Goal: Information Seeking & Learning: Check status

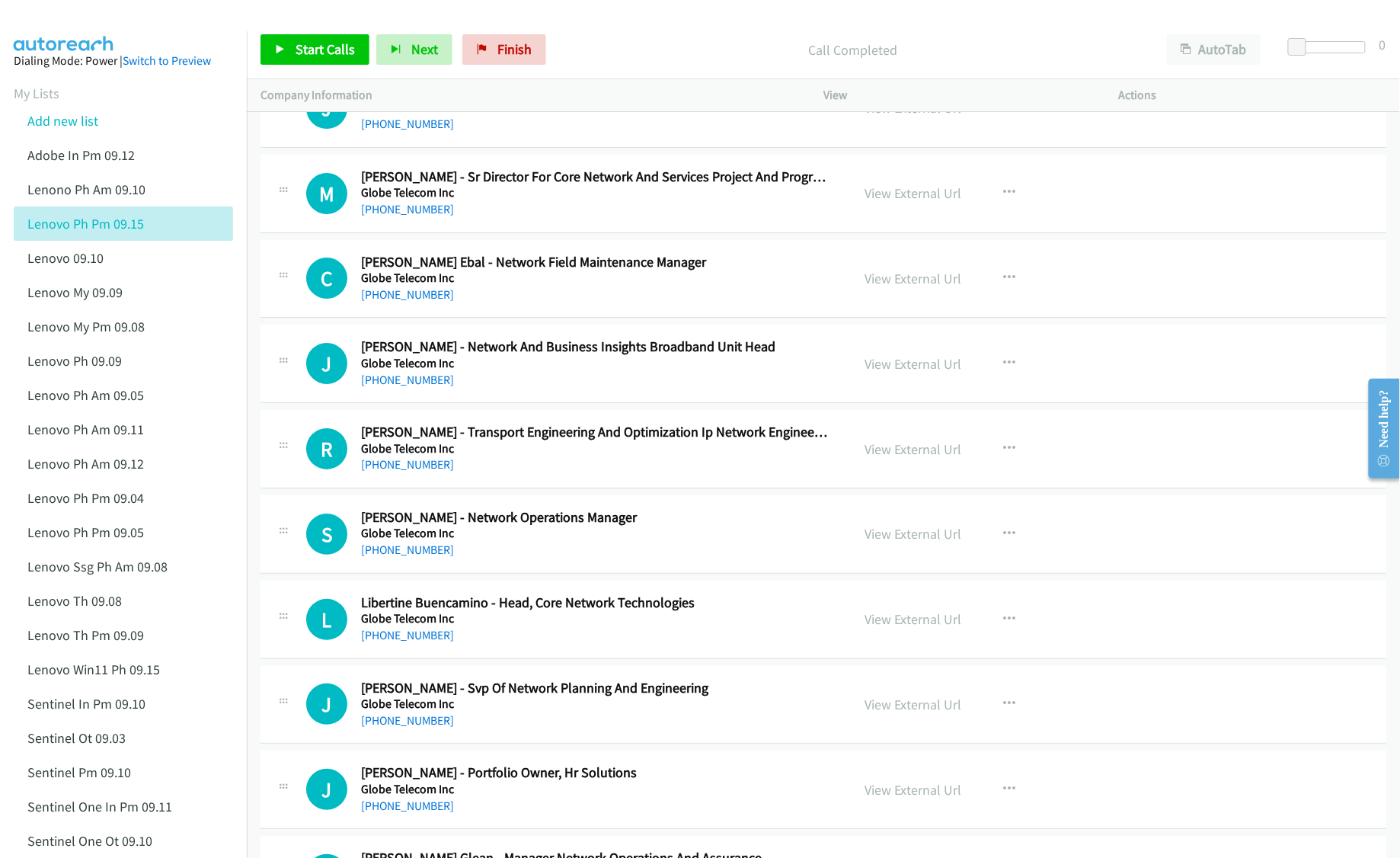
scroll to position [4063, 0]
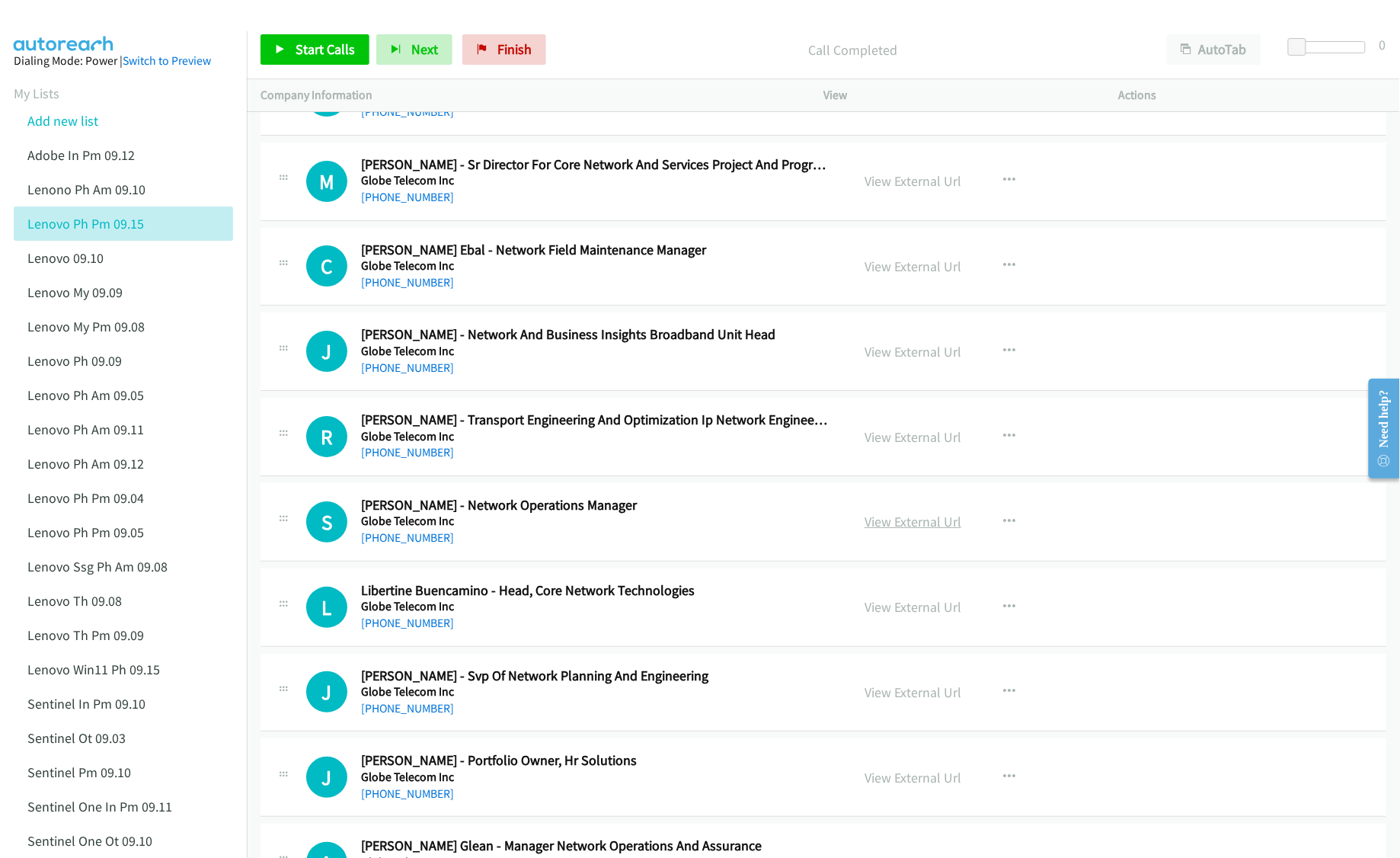
click at [885, 530] on link "View External Url" at bounding box center [913, 522] width 97 height 17
click at [896, 616] on link "View External Url" at bounding box center [913, 606] width 97 height 17
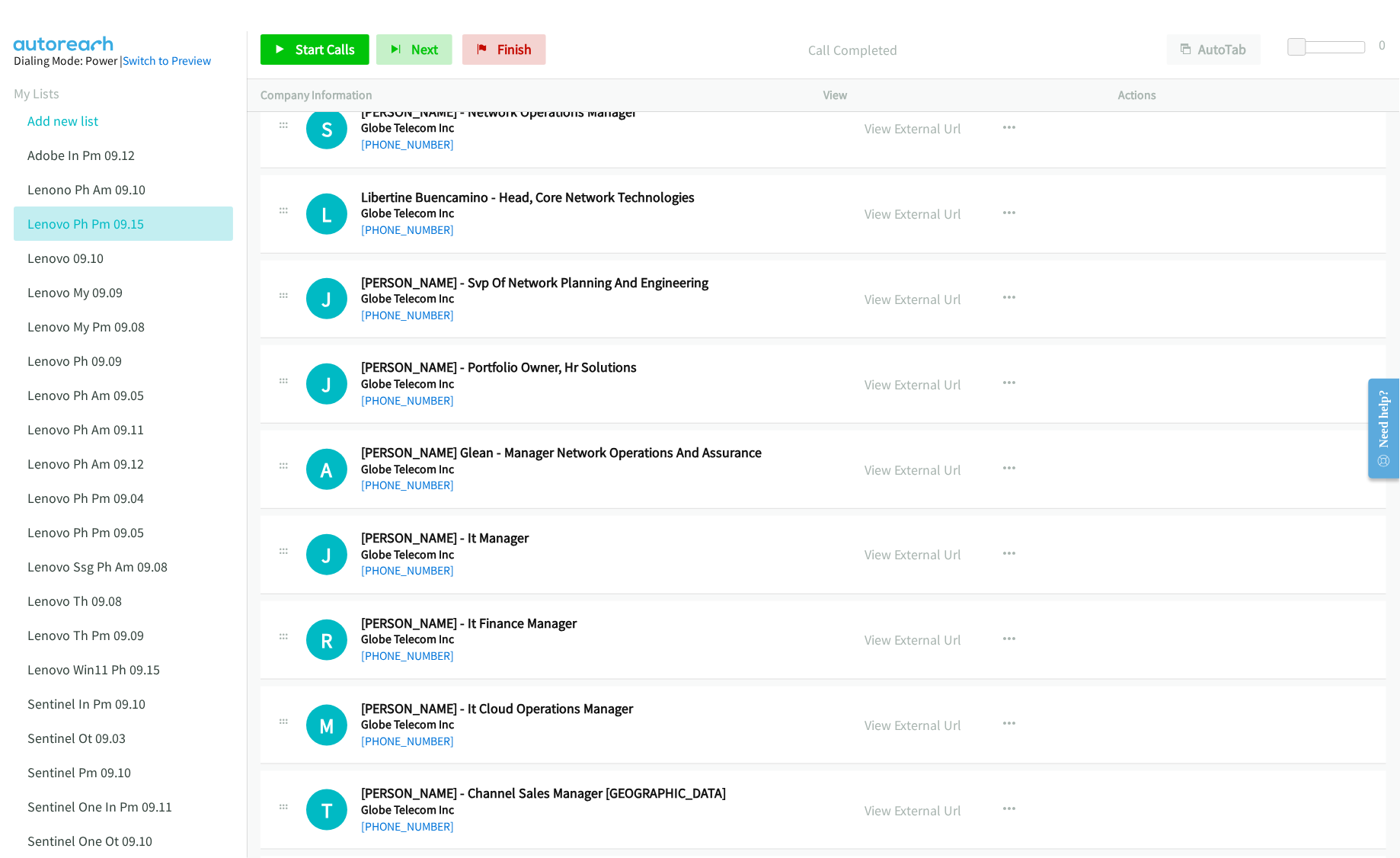
scroll to position [4469, 0]
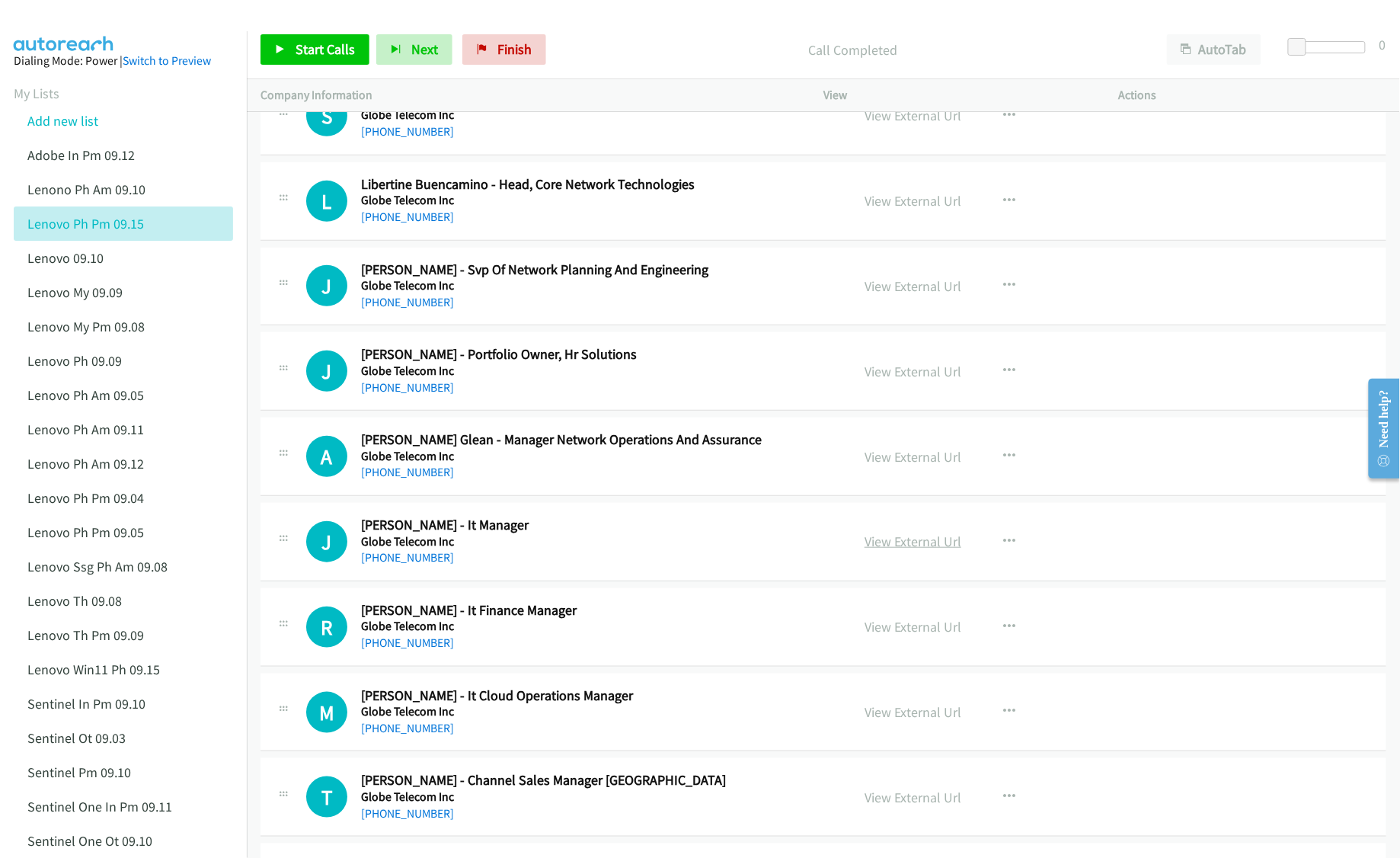
click at [905, 550] on link "View External Url" at bounding box center [913, 541] width 97 height 17
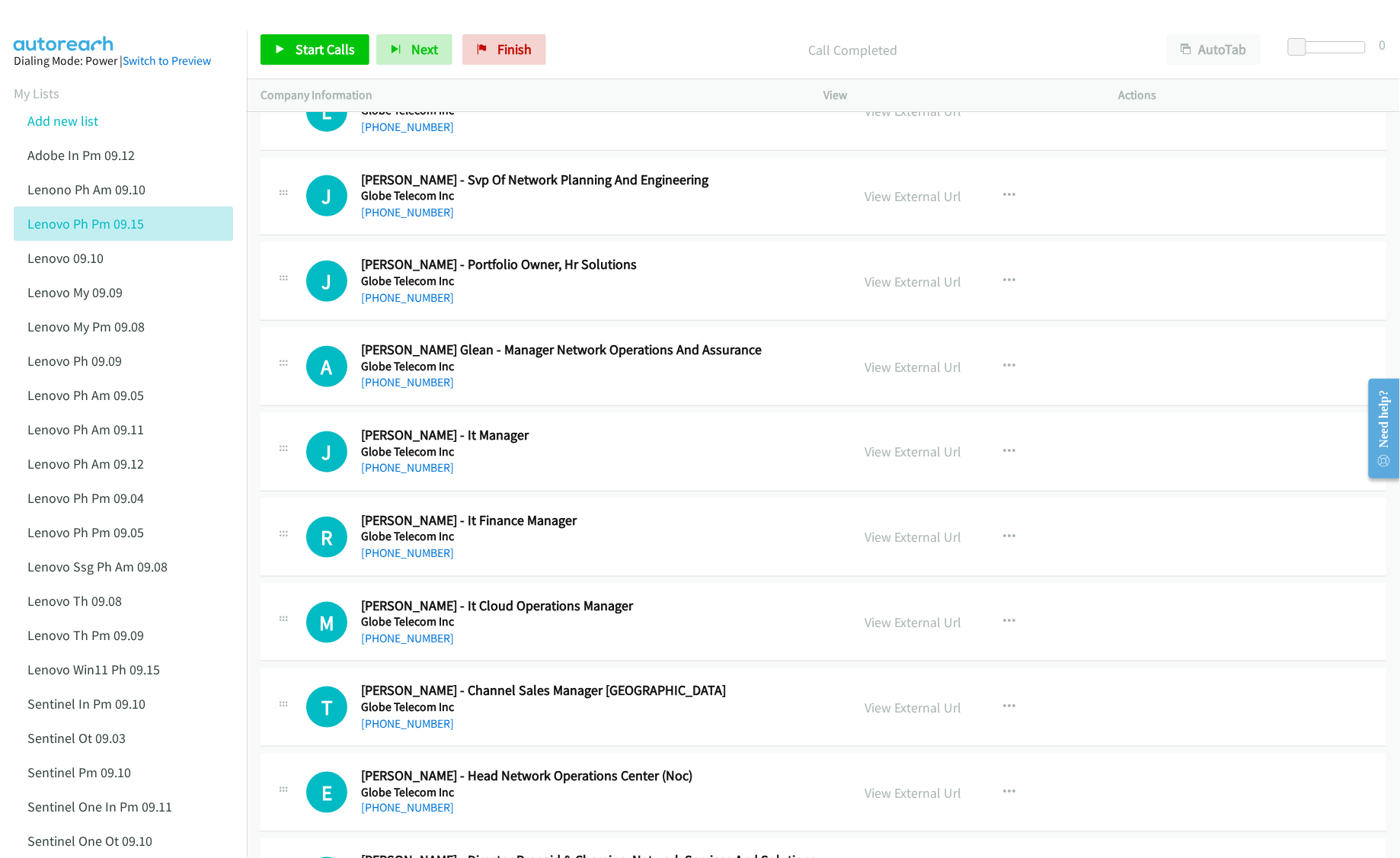
scroll to position [4571, 0]
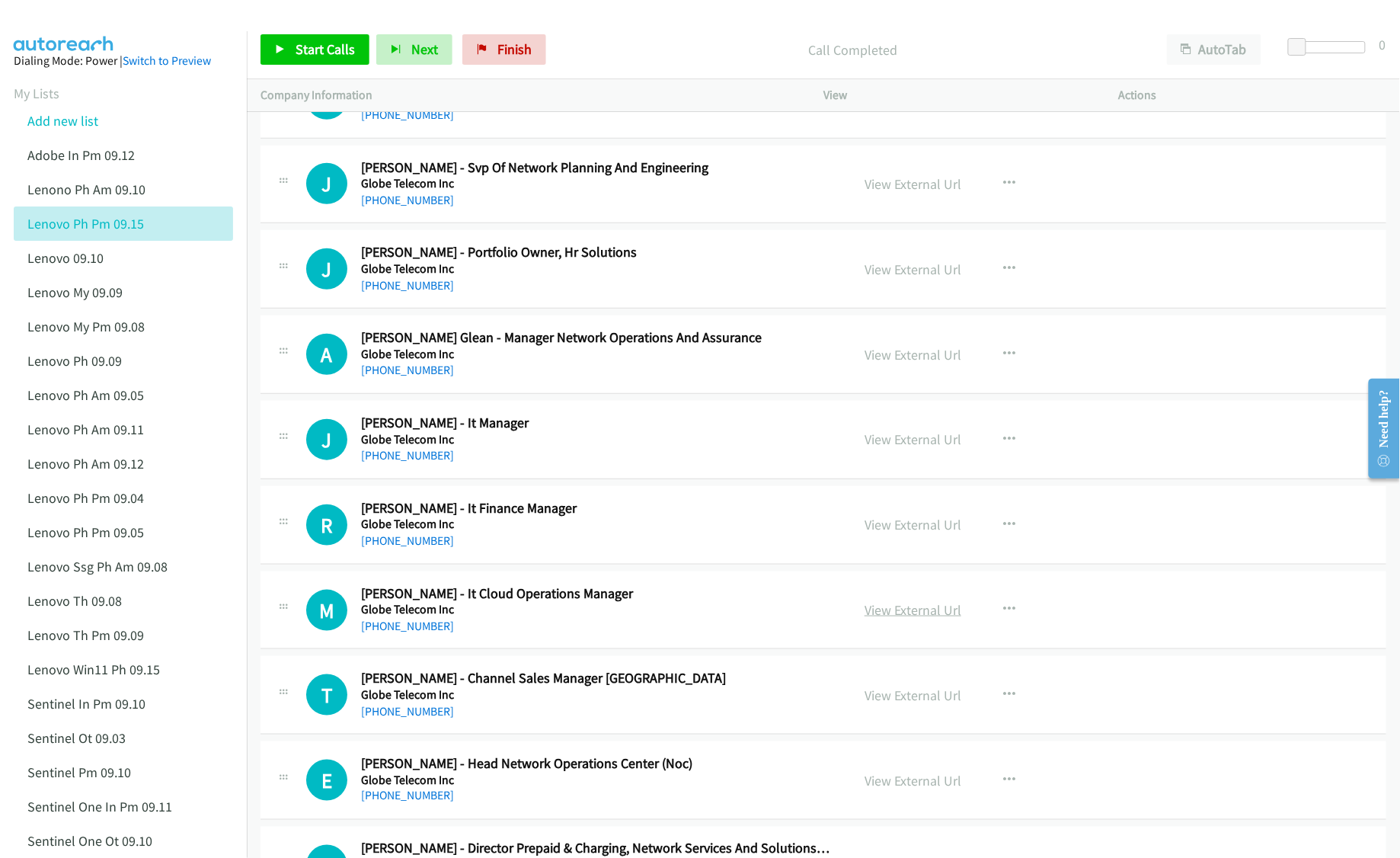
click at [899, 618] on link "View External Url" at bounding box center [913, 610] width 97 height 17
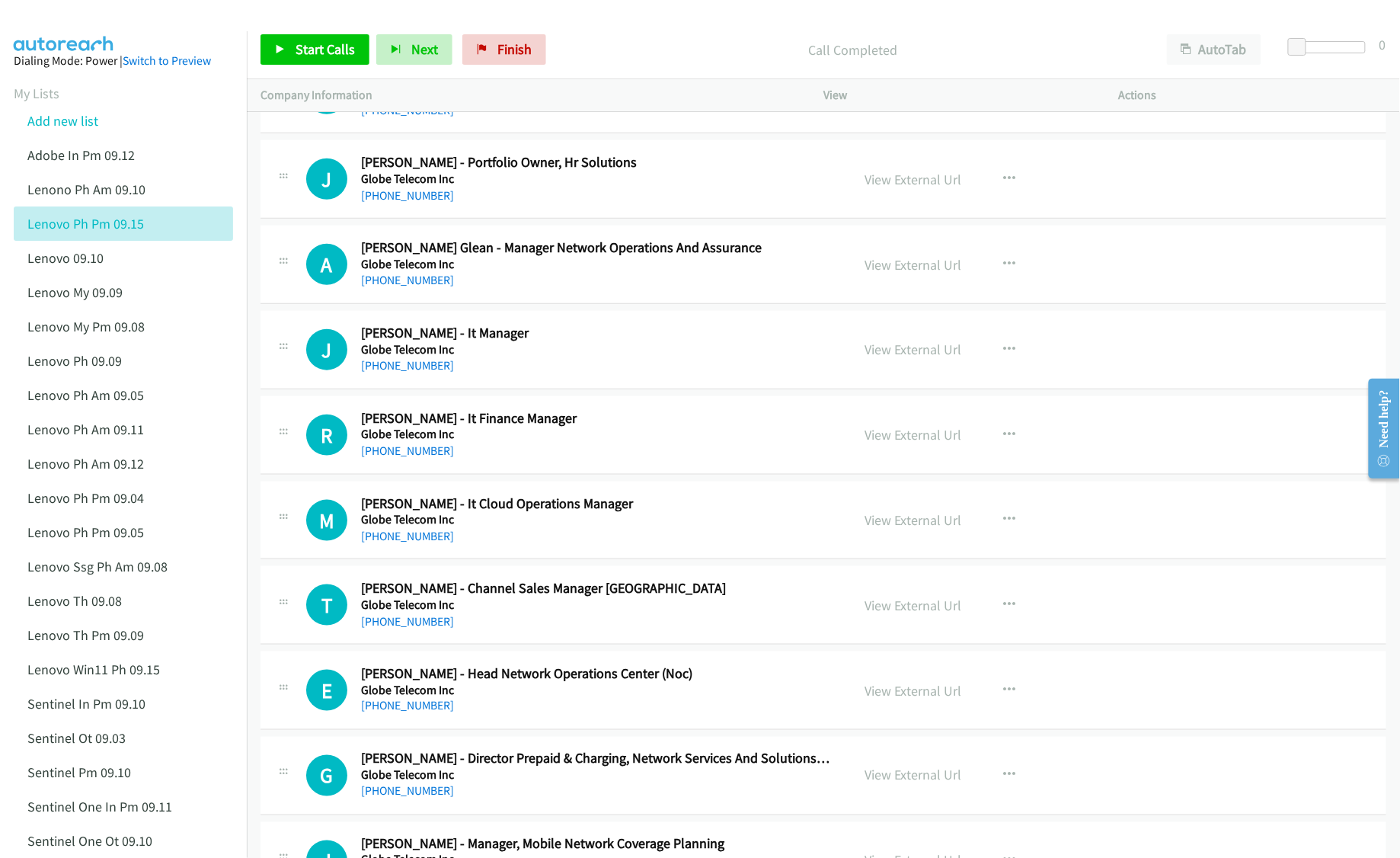
scroll to position [4672, 0]
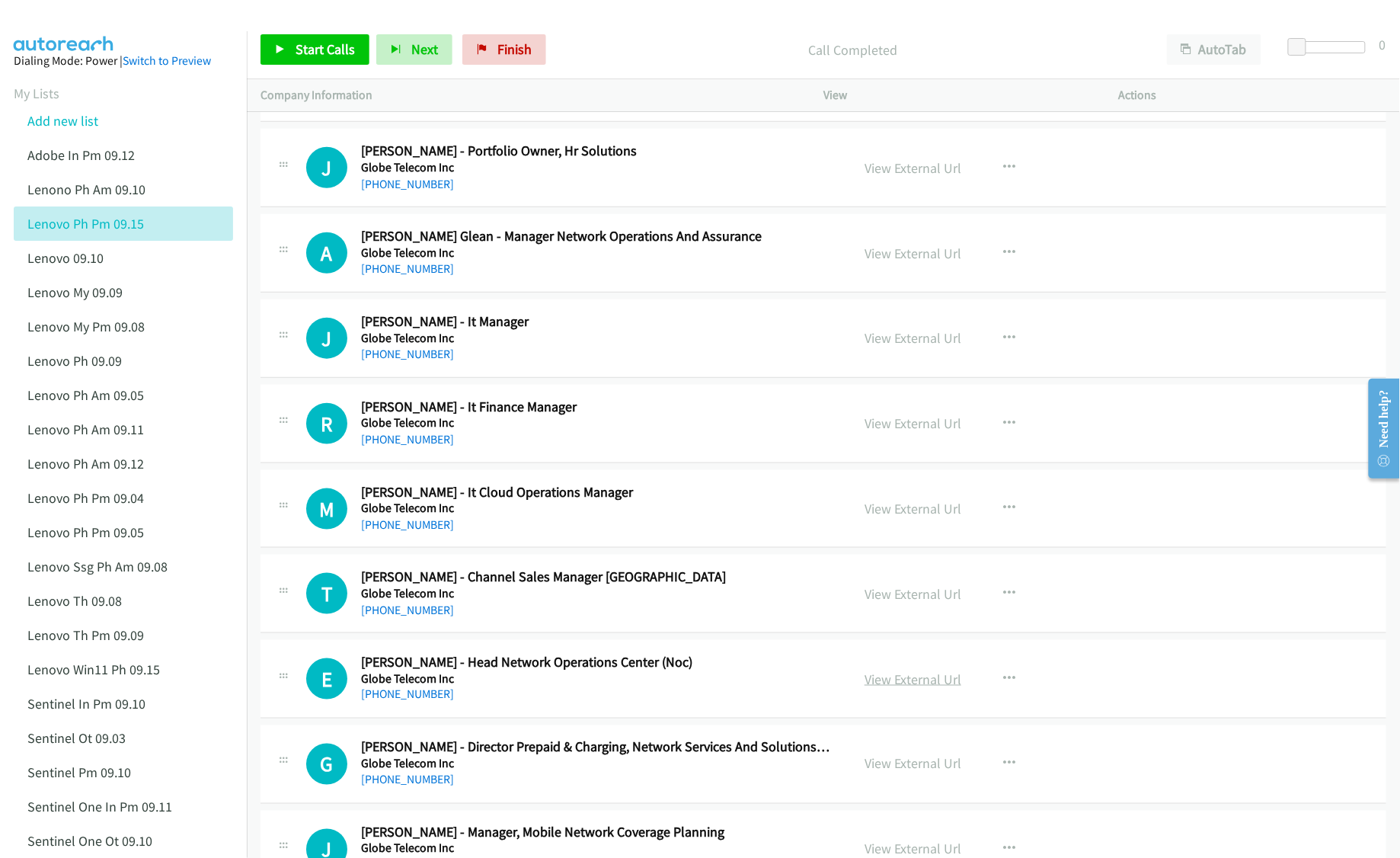
click at [910, 688] on link "View External Url" at bounding box center [913, 679] width 97 height 17
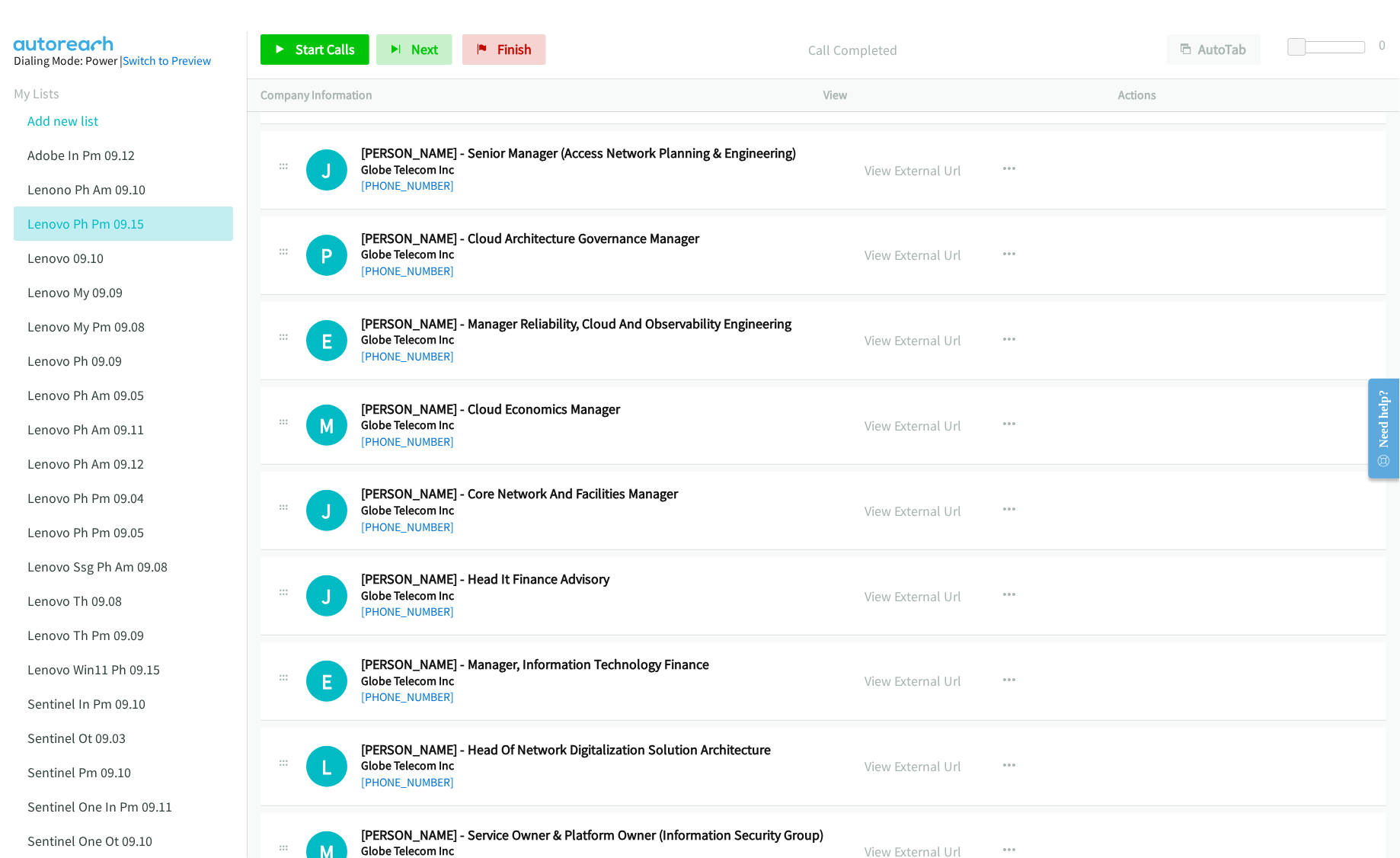
scroll to position [8430, 0]
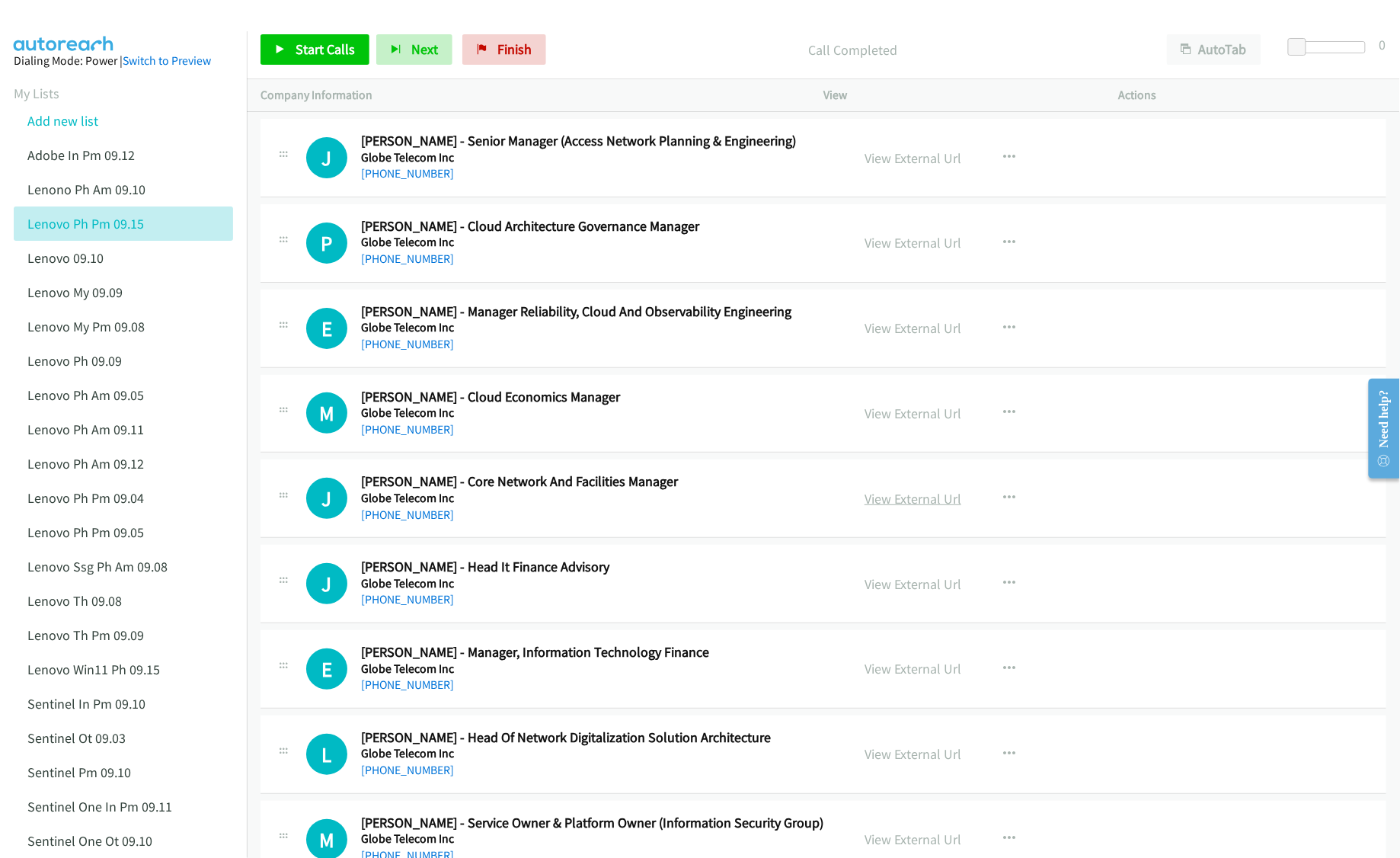
click at [876, 508] on link "View External Url" at bounding box center [913, 498] width 97 height 17
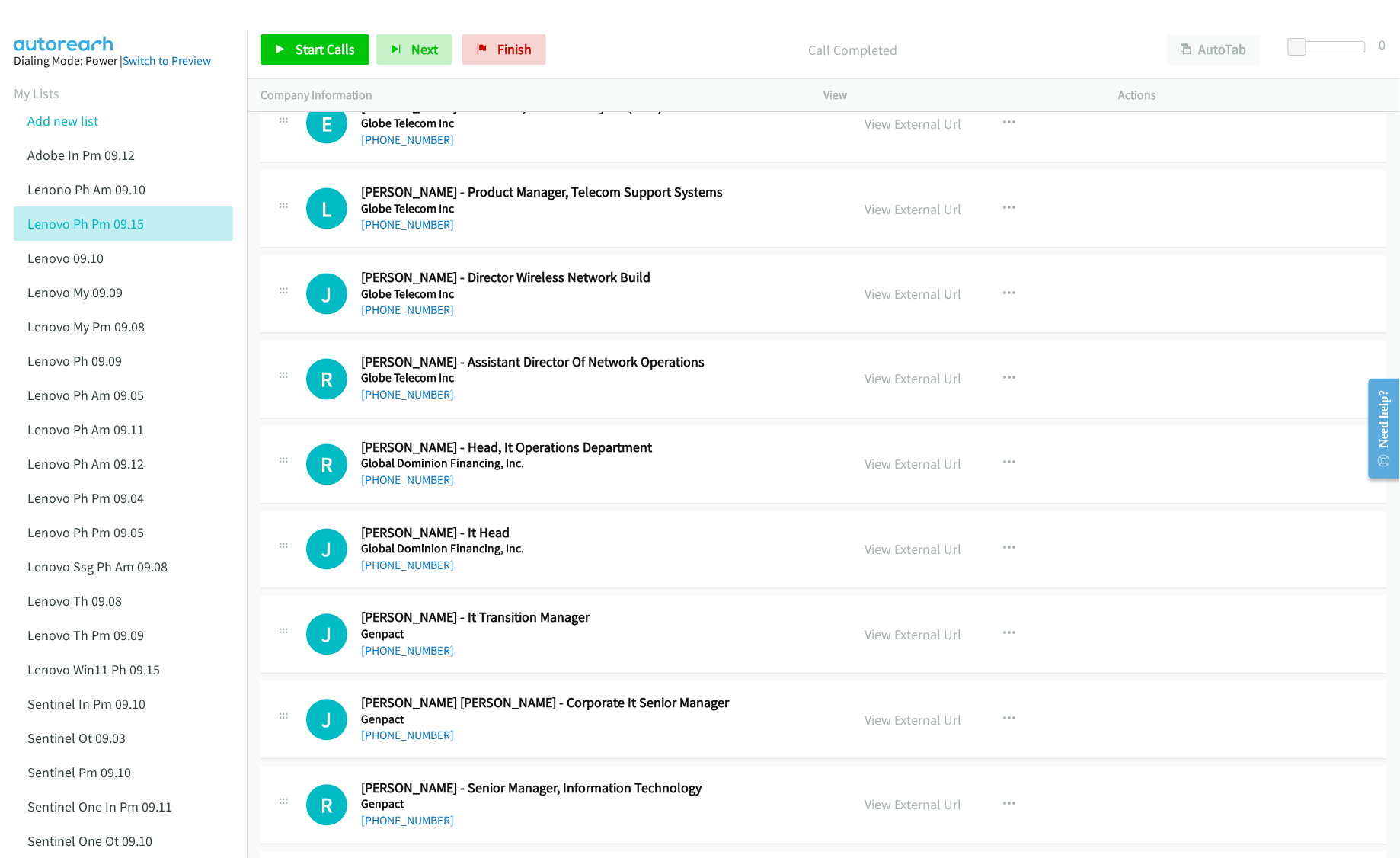
scroll to position [9243, 0]
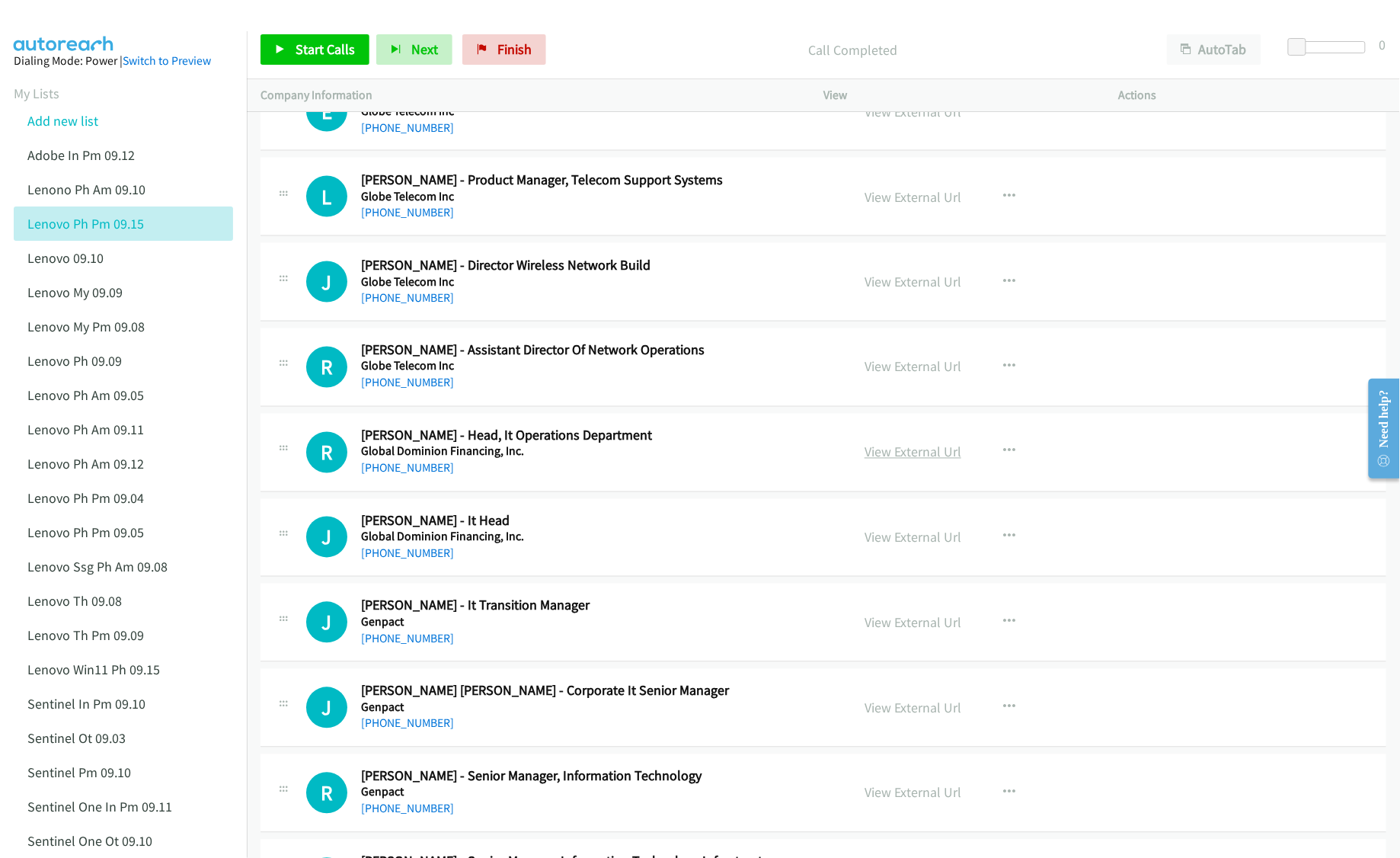
click at [902, 461] on link "View External Url" at bounding box center [913, 452] width 97 height 17
click at [878, 547] on link "View External Url" at bounding box center [913, 537] width 97 height 17
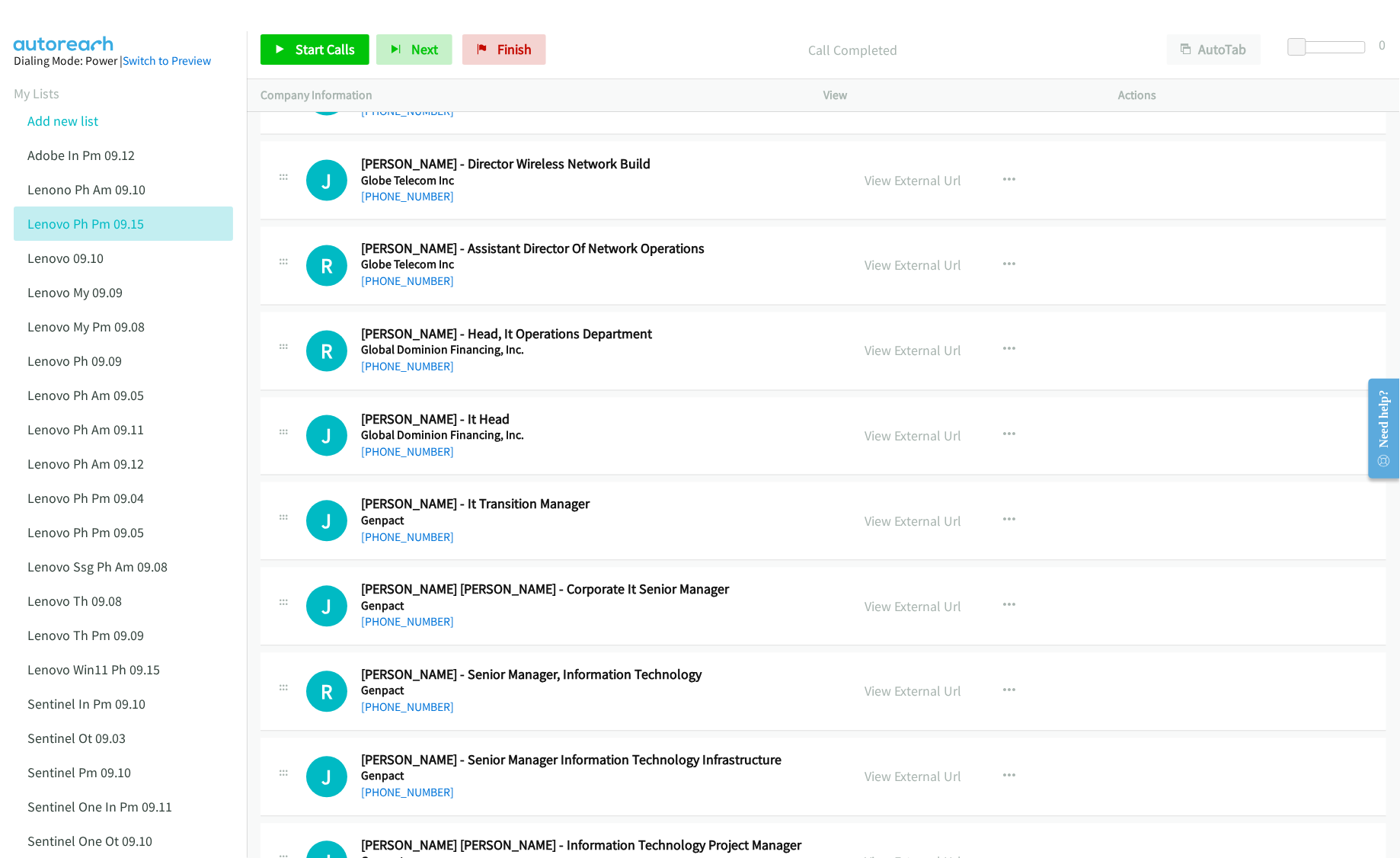
scroll to position [9447, 0]
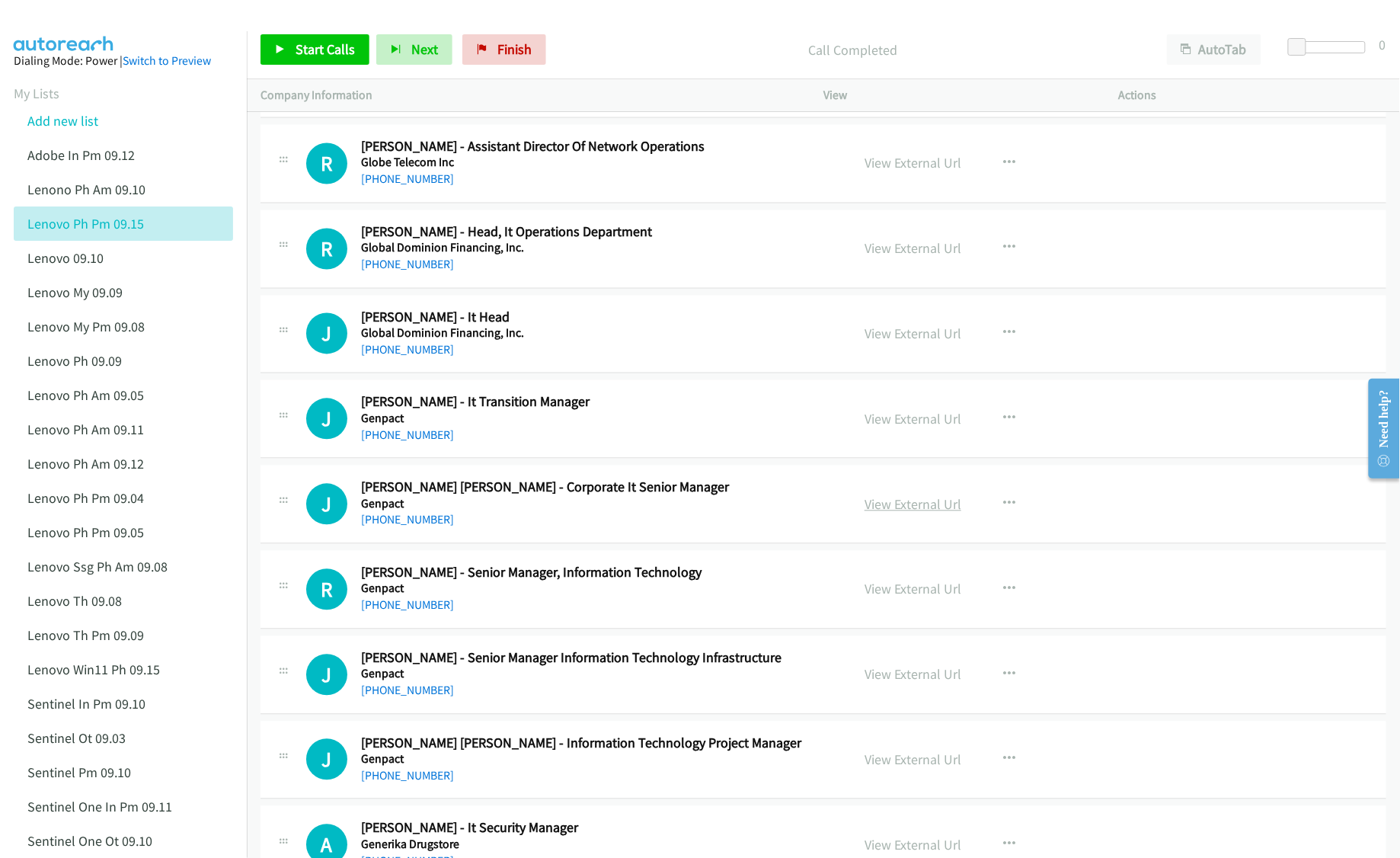
click at [904, 514] on link "View External Url" at bounding box center [913, 504] width 97 height 17
click at [884, 598] on link "View External Url" at bounding box center [913, 589] width 97 height 17
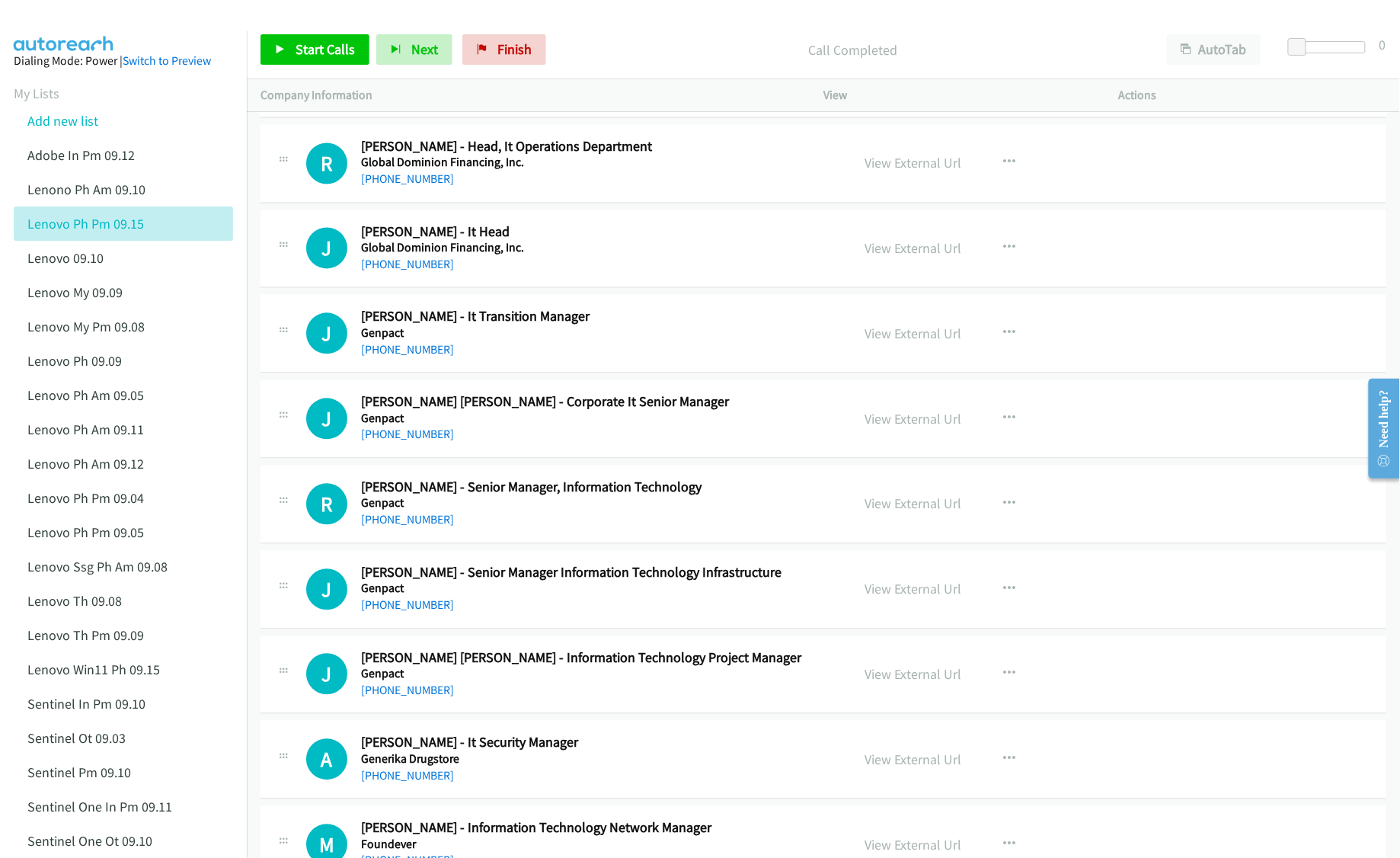
scroll to position [9548, 0]
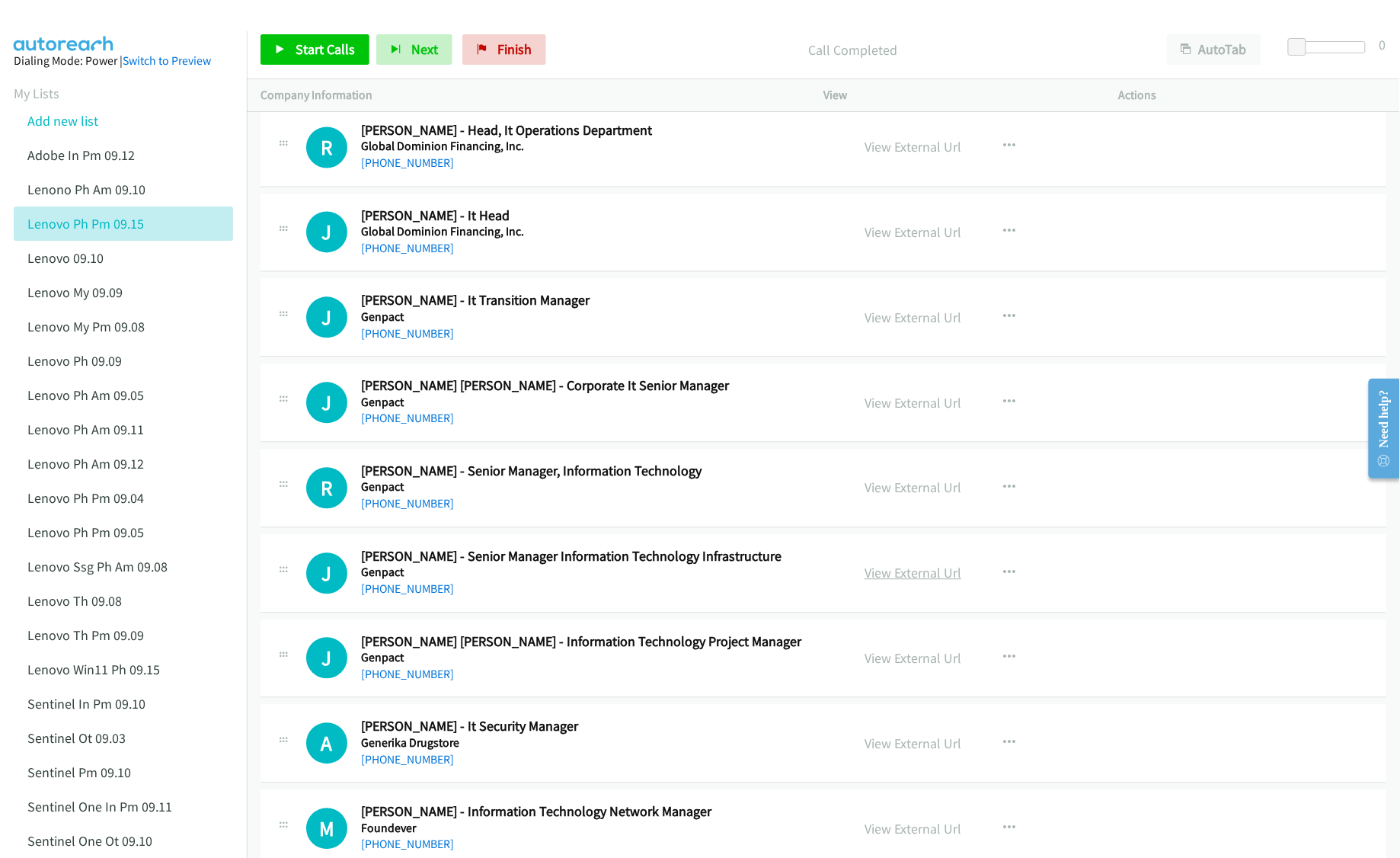
click at [885, 582] on link "View External Url" at bounding box center [913, 573] width 97 height 17
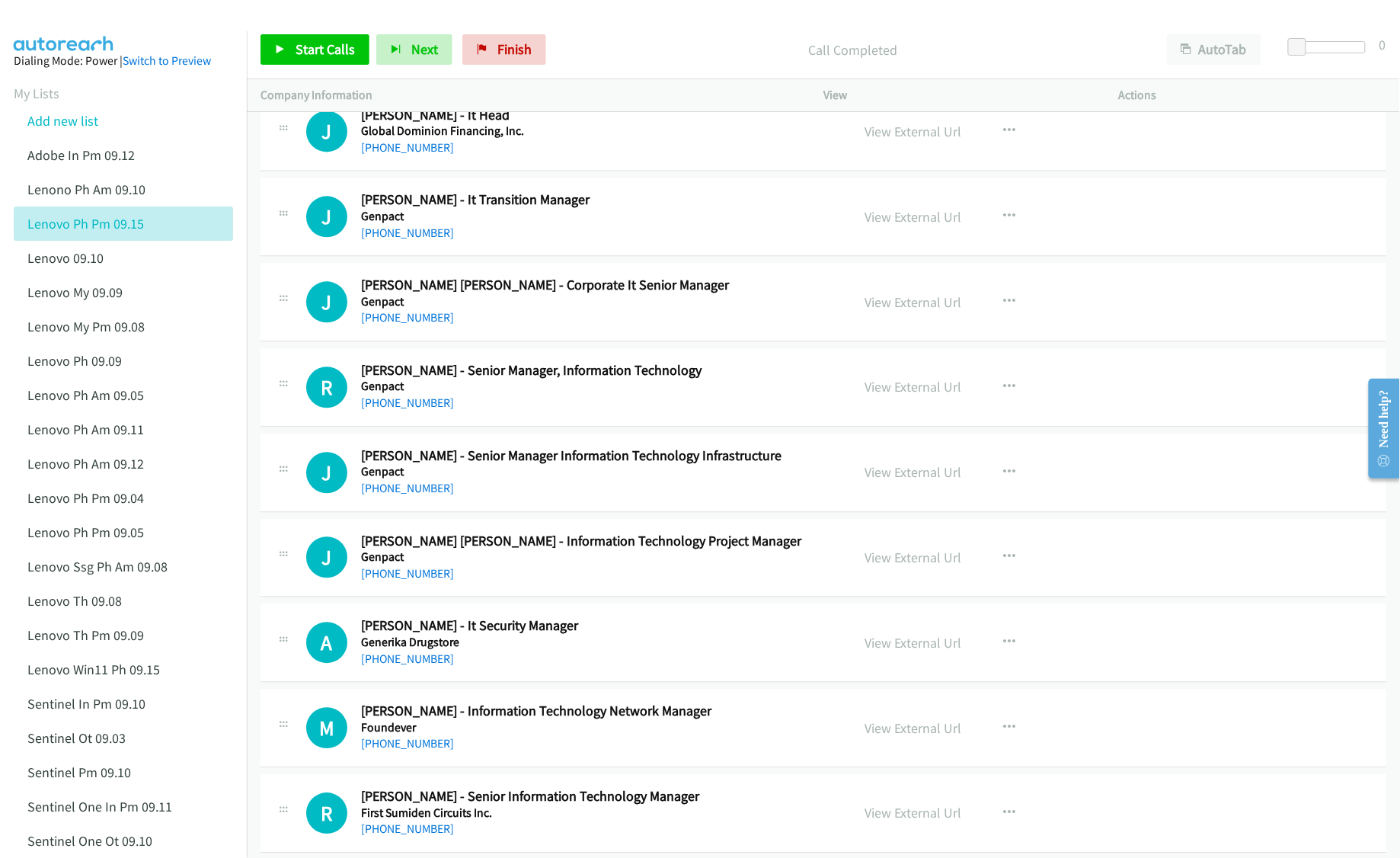
scroll to position [9751, 0]
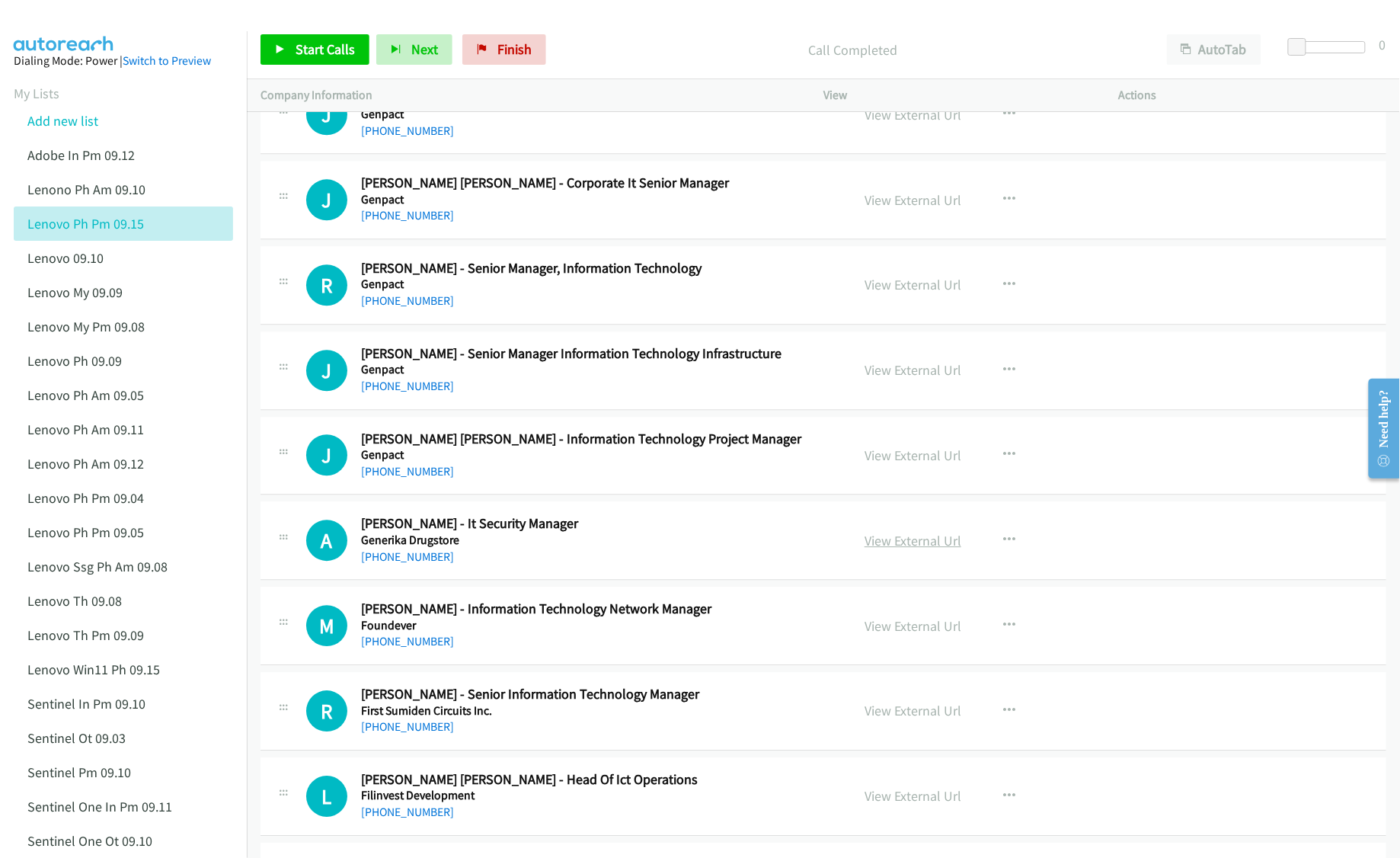
click at [930, 549] on link "View External Url" at bounding box center [913, 541] width 97 height 17
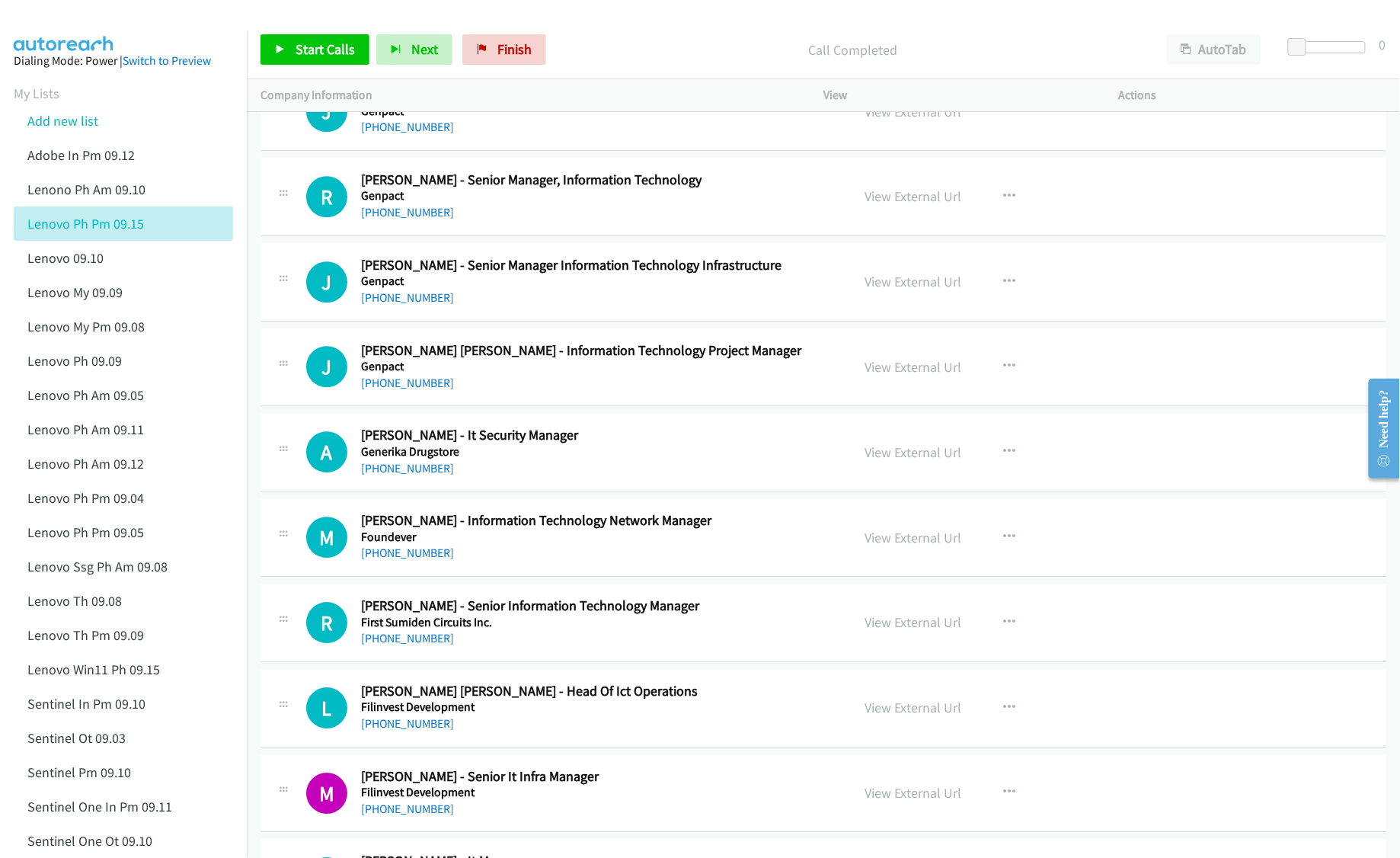
scroll to position [9852, 0]
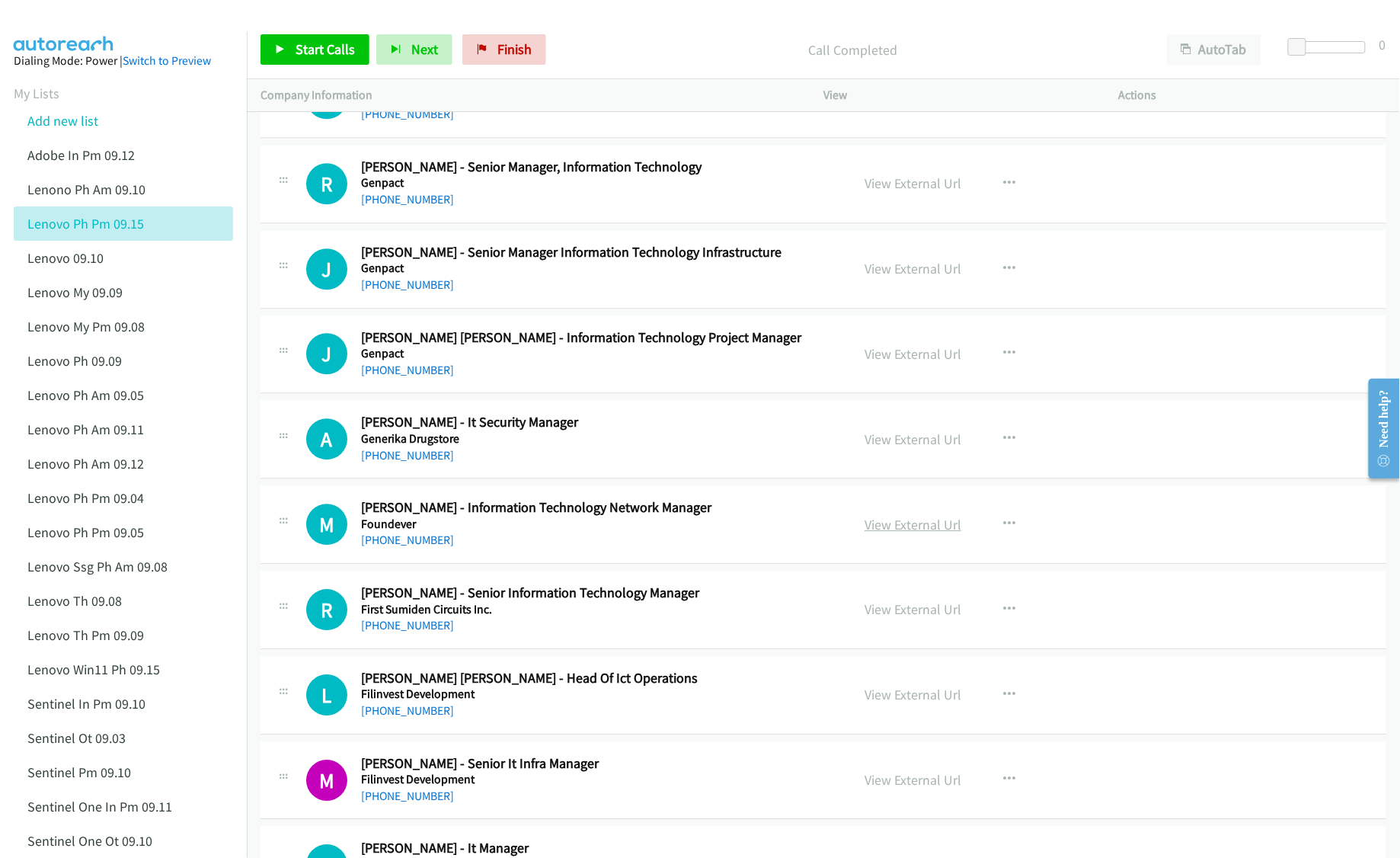
click at [892, 534] on link "View External Url" at bounding box center [913, 524] width 97 height 17
click at [881, 618] on link "View External Url" at bounding box center [913, 609] width 97 height 17
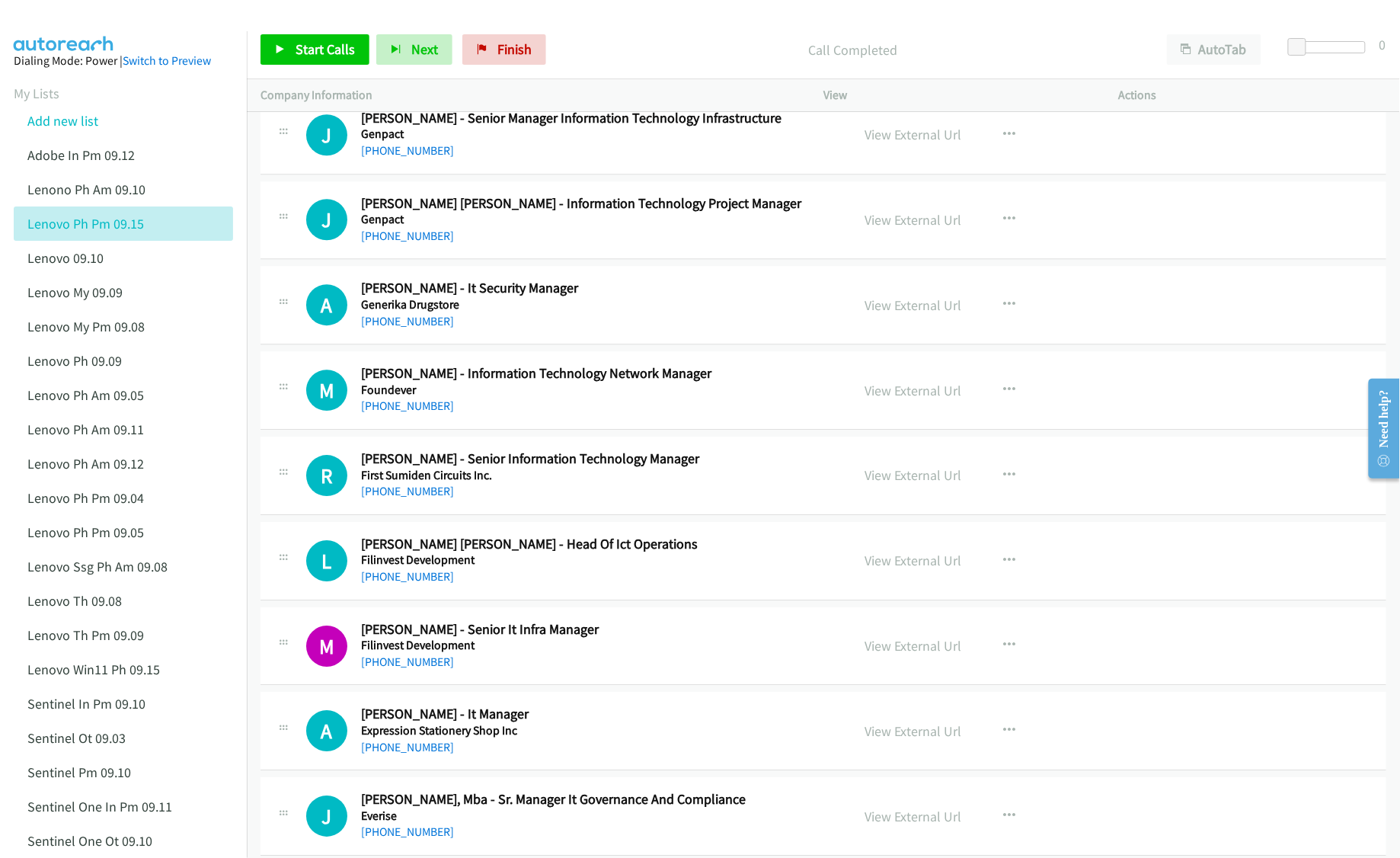
scroll to position [10056, 0]
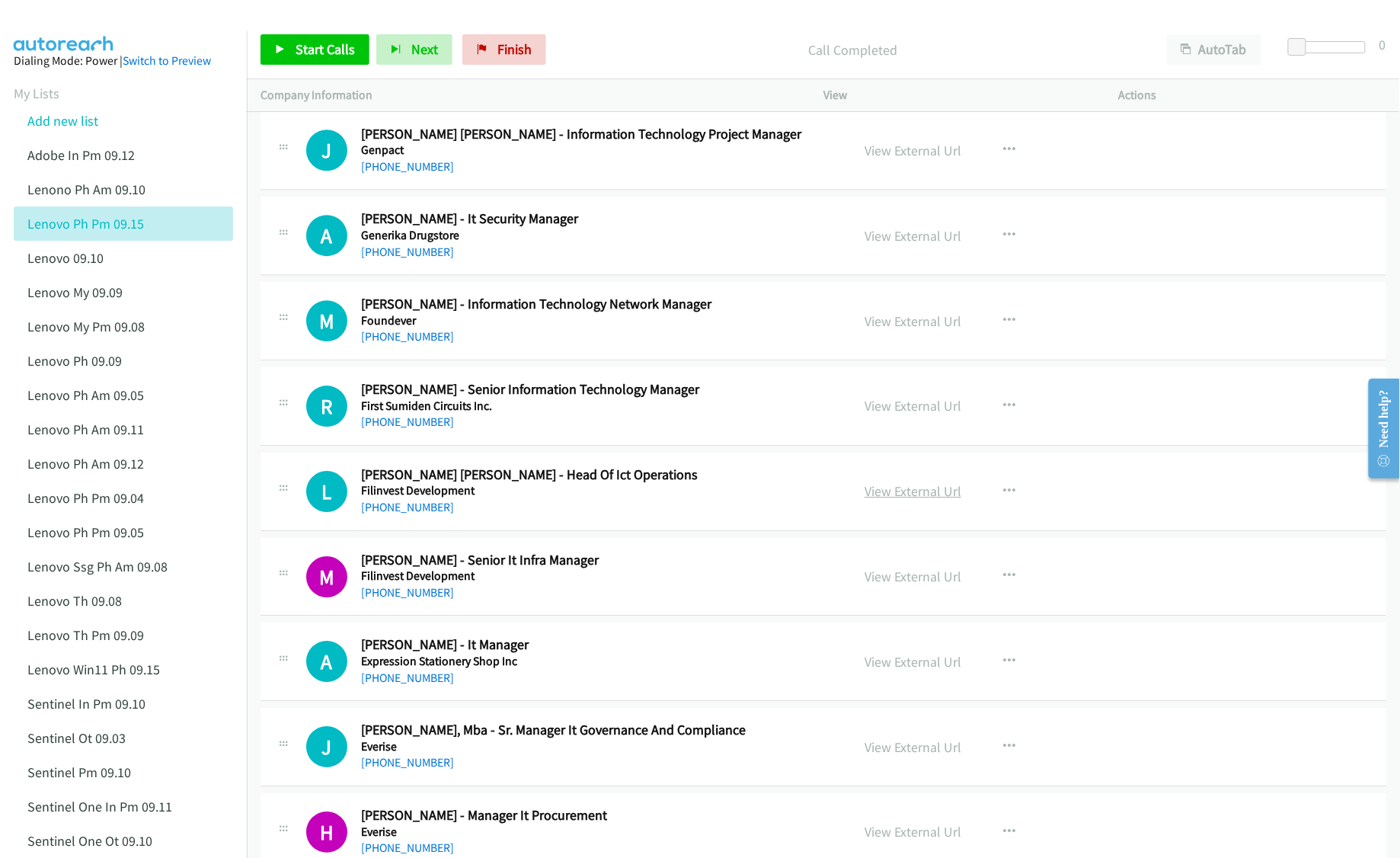
click at [899, 500] on link "View External Url" at bounding box center [913, 491] width 97 height 17
click at [892, 585] on link "View External Url" at bounding box center [913, 576] width 97 height 17
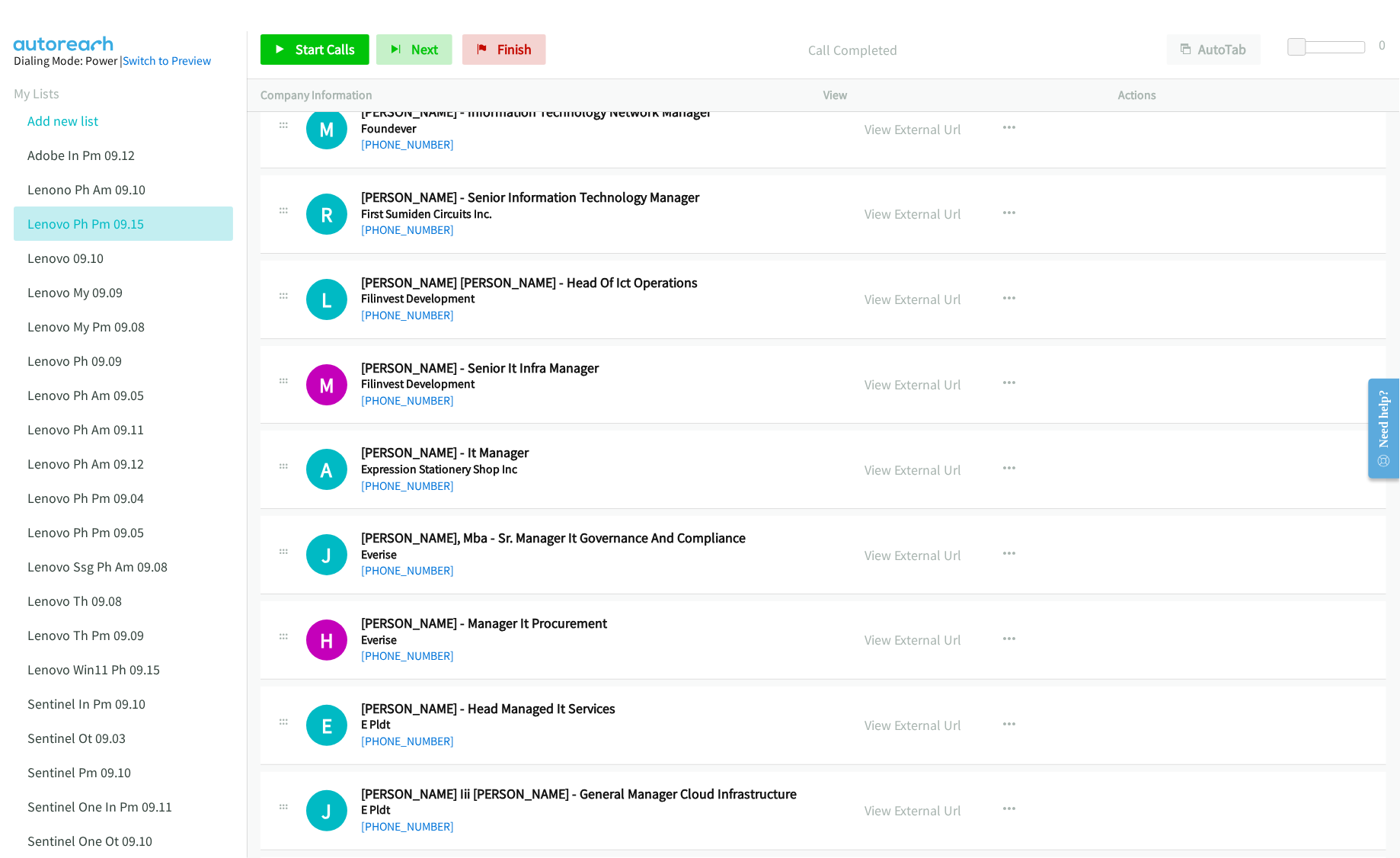
scroll to position [10259, 0]
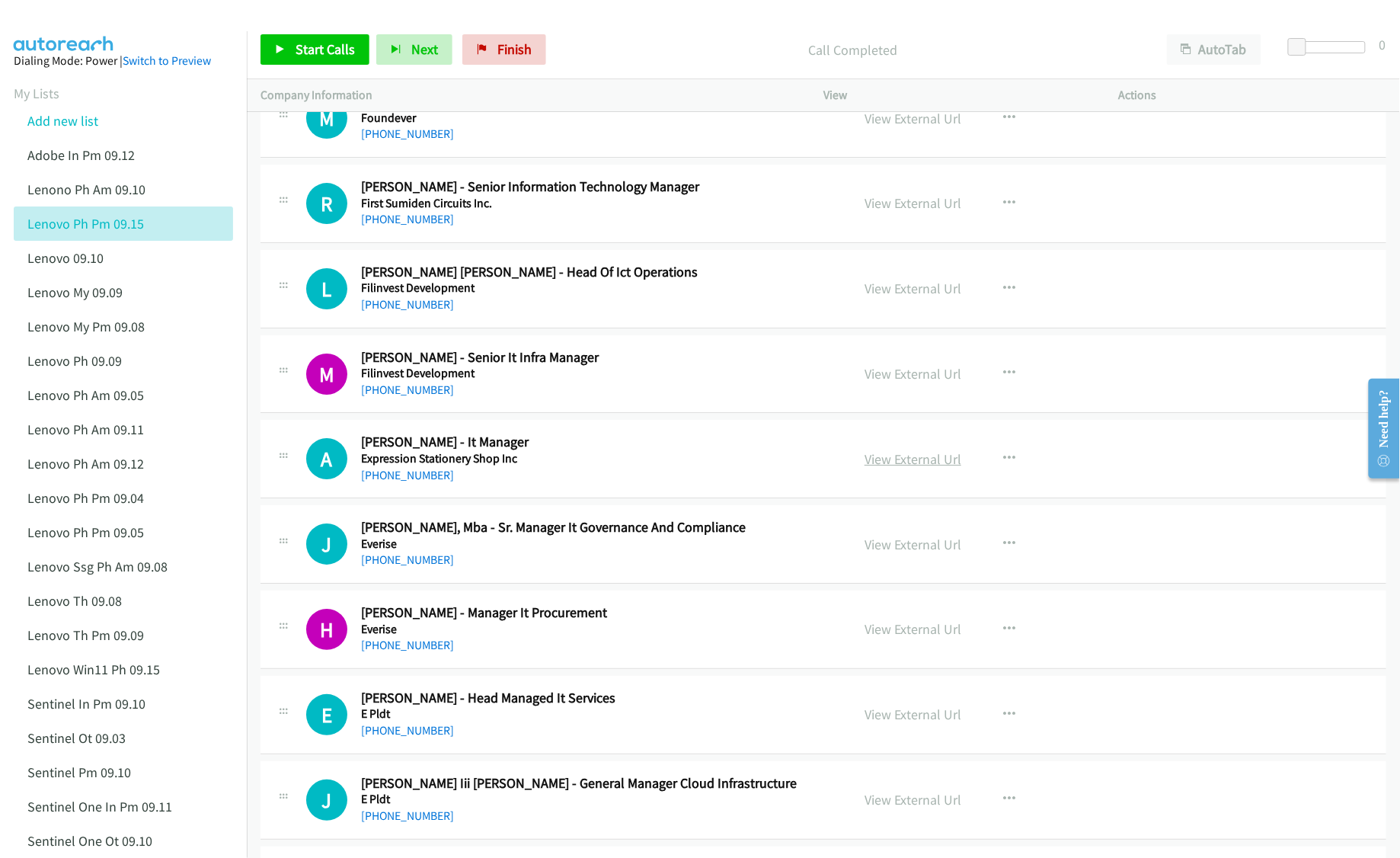
click at [888, 468] on link "View External Url" at bounding box center [913, 459] width 97 height 17
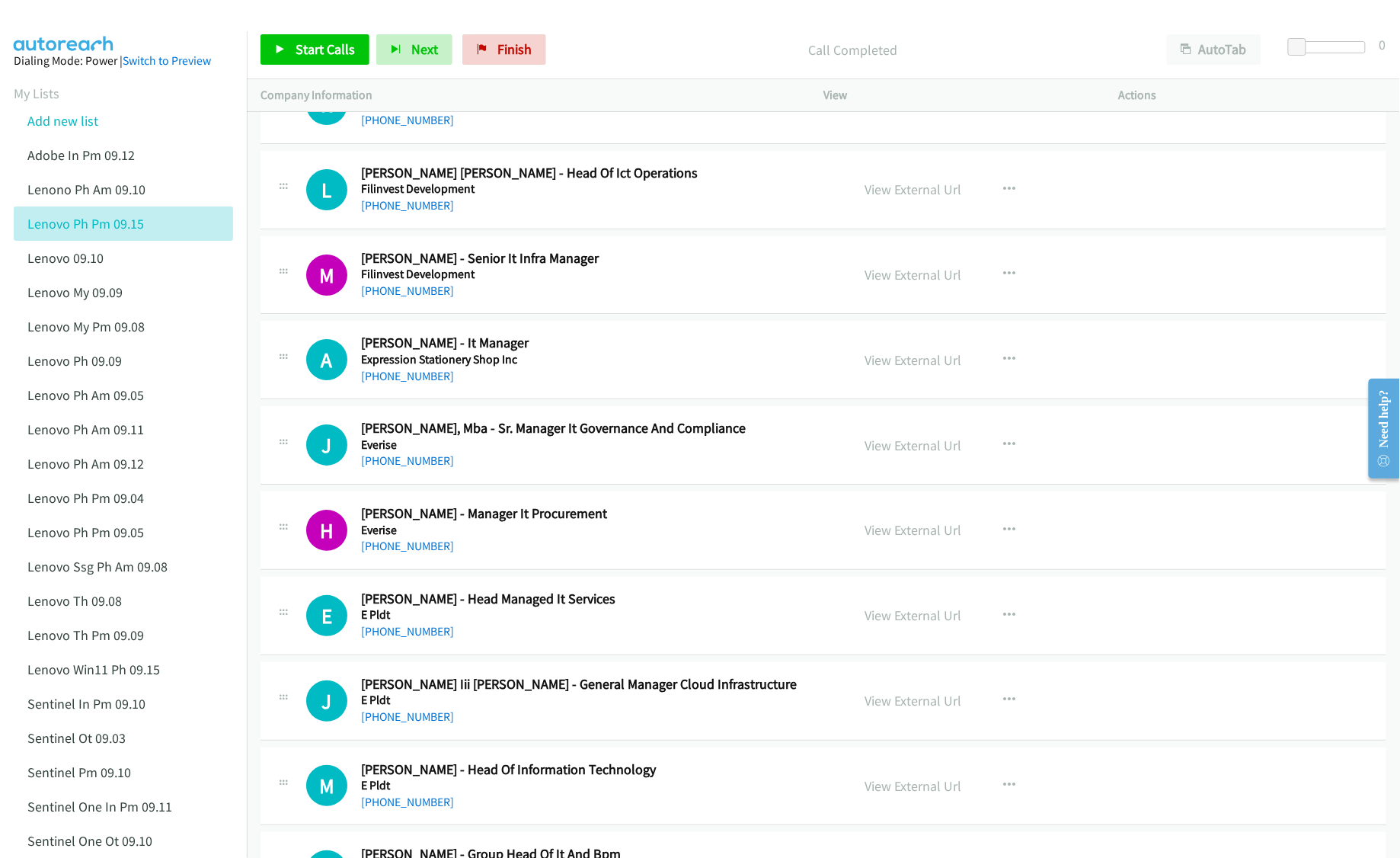
scroll to position [10361, 0]
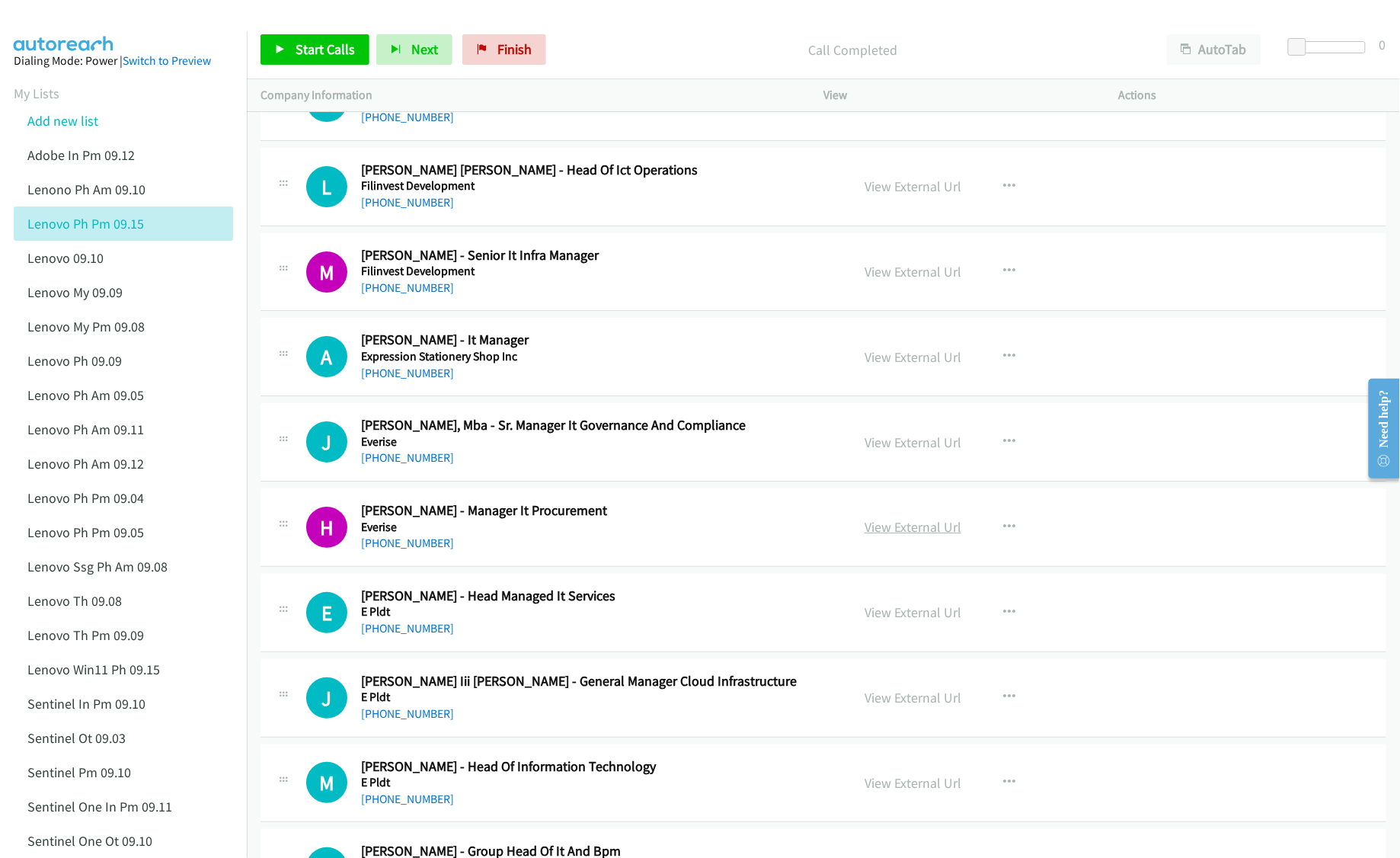
click at [881, 535] on link "View External Url" at bounding box center [913, 527] width 97 height 17
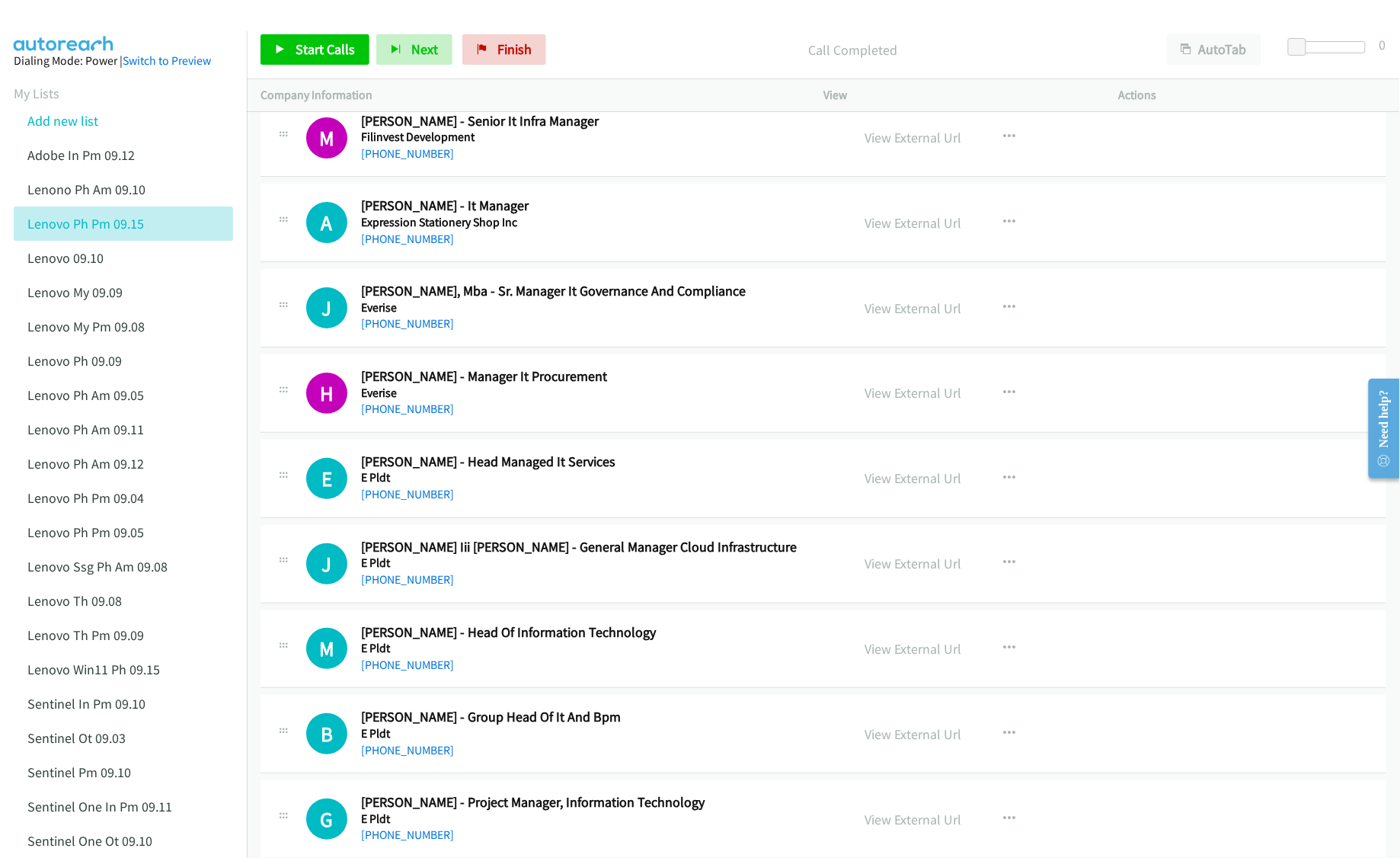
scroll to position [10563, 0]
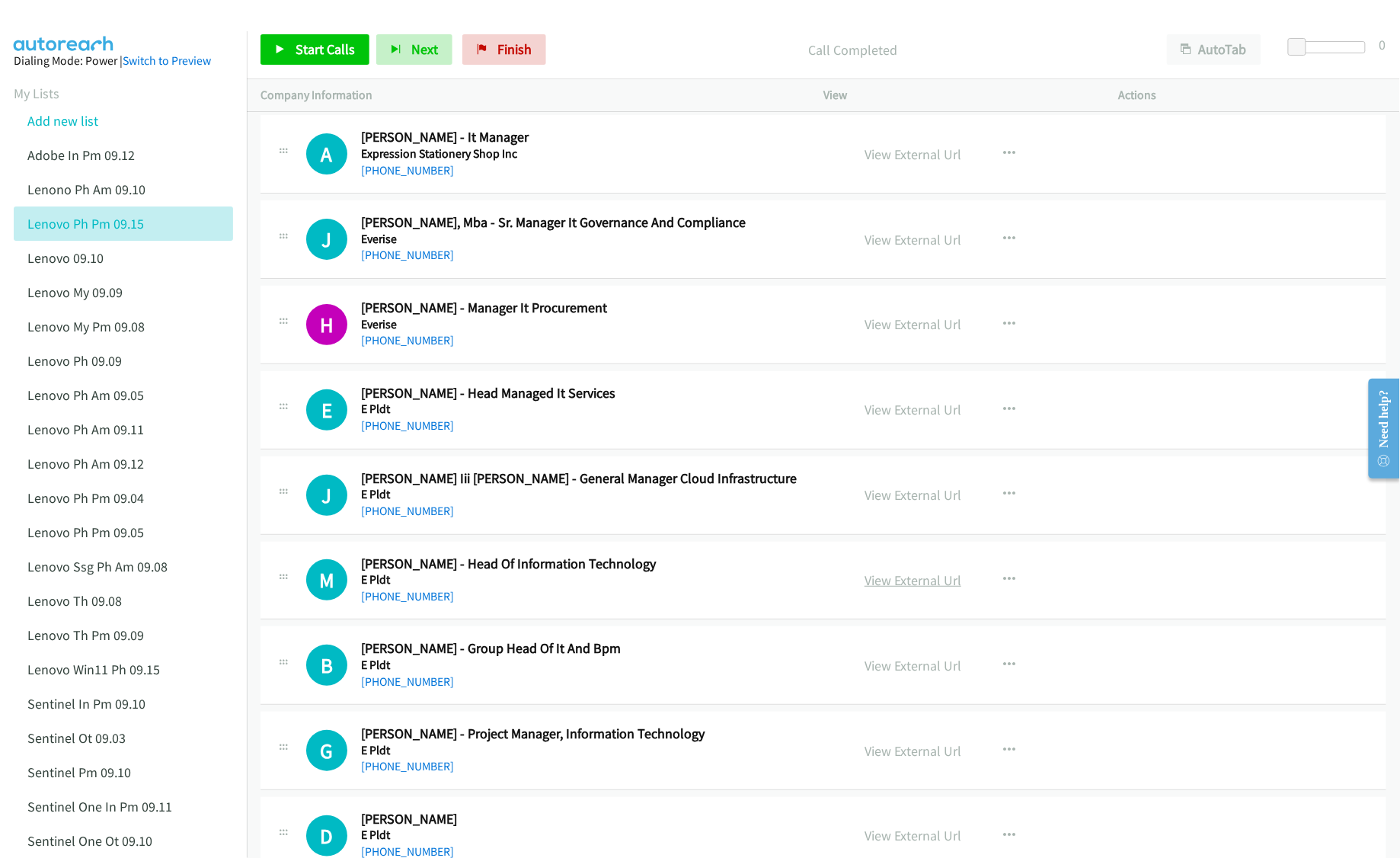
click at [891, 589] on link "View External Url" at bounding box center [913, 580] width 97 height 17
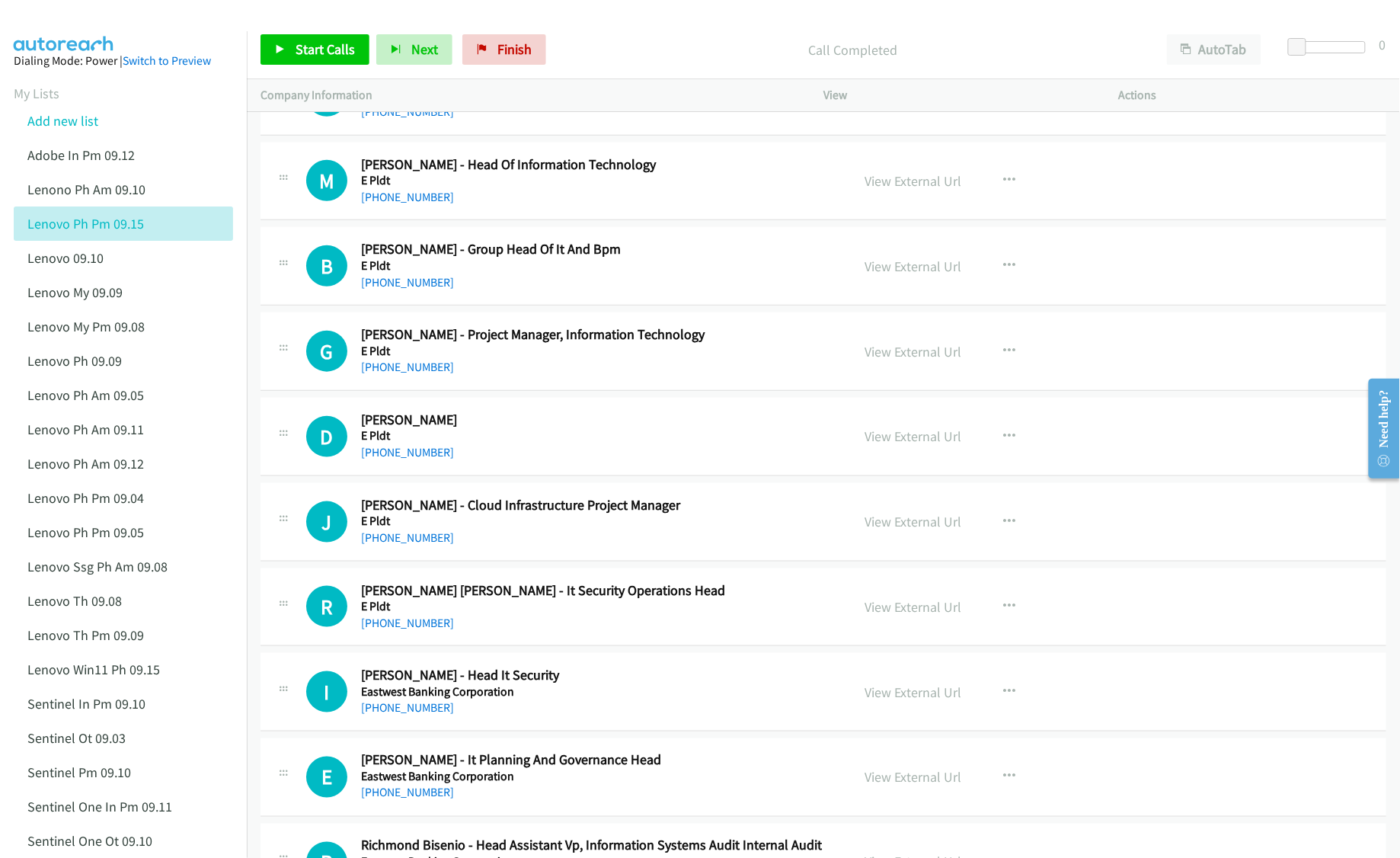
scroll to position [10971, 0]
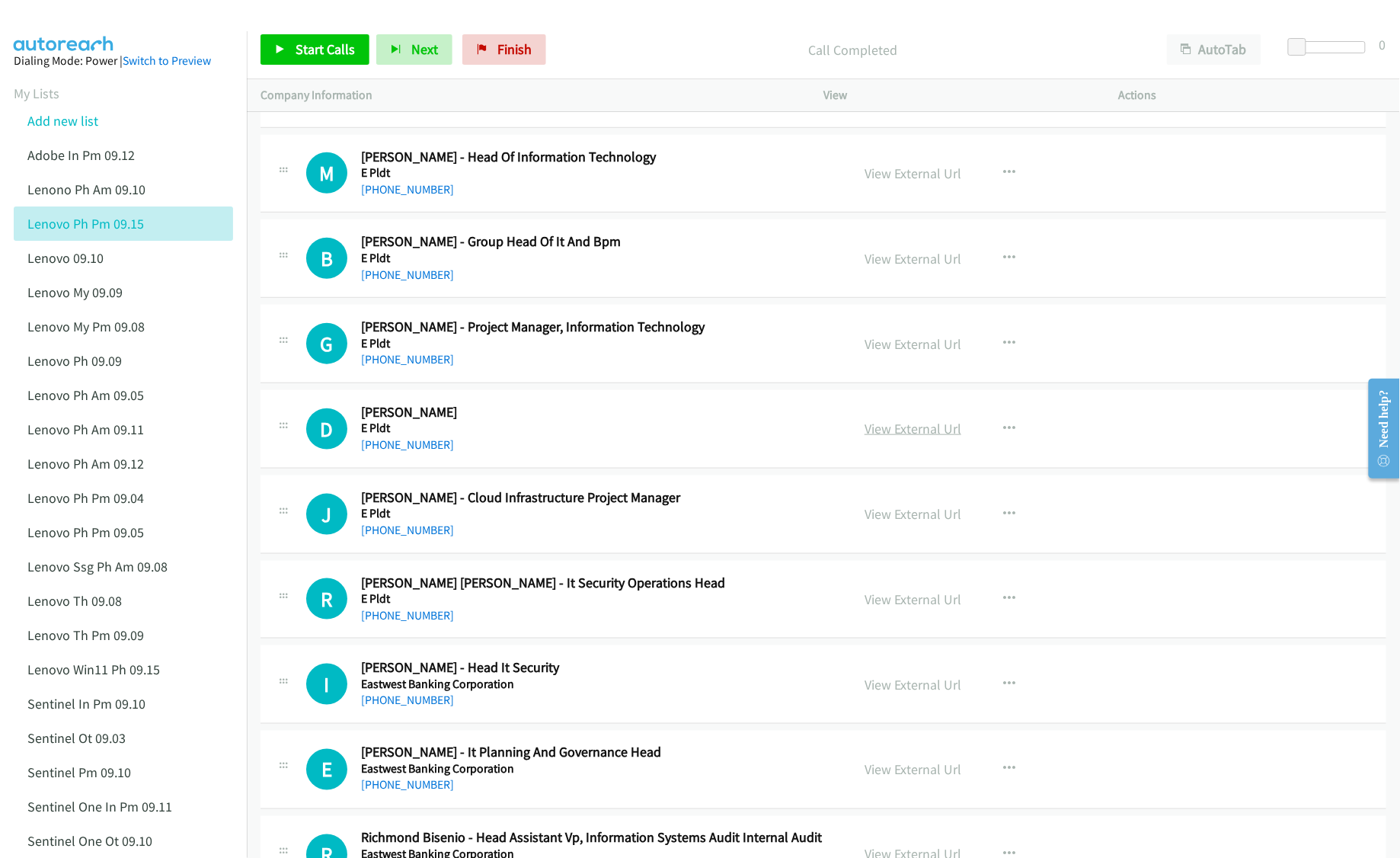
click at [921, 438] on link "View External Url" at bounding box center [913, 428] width 97 height 17
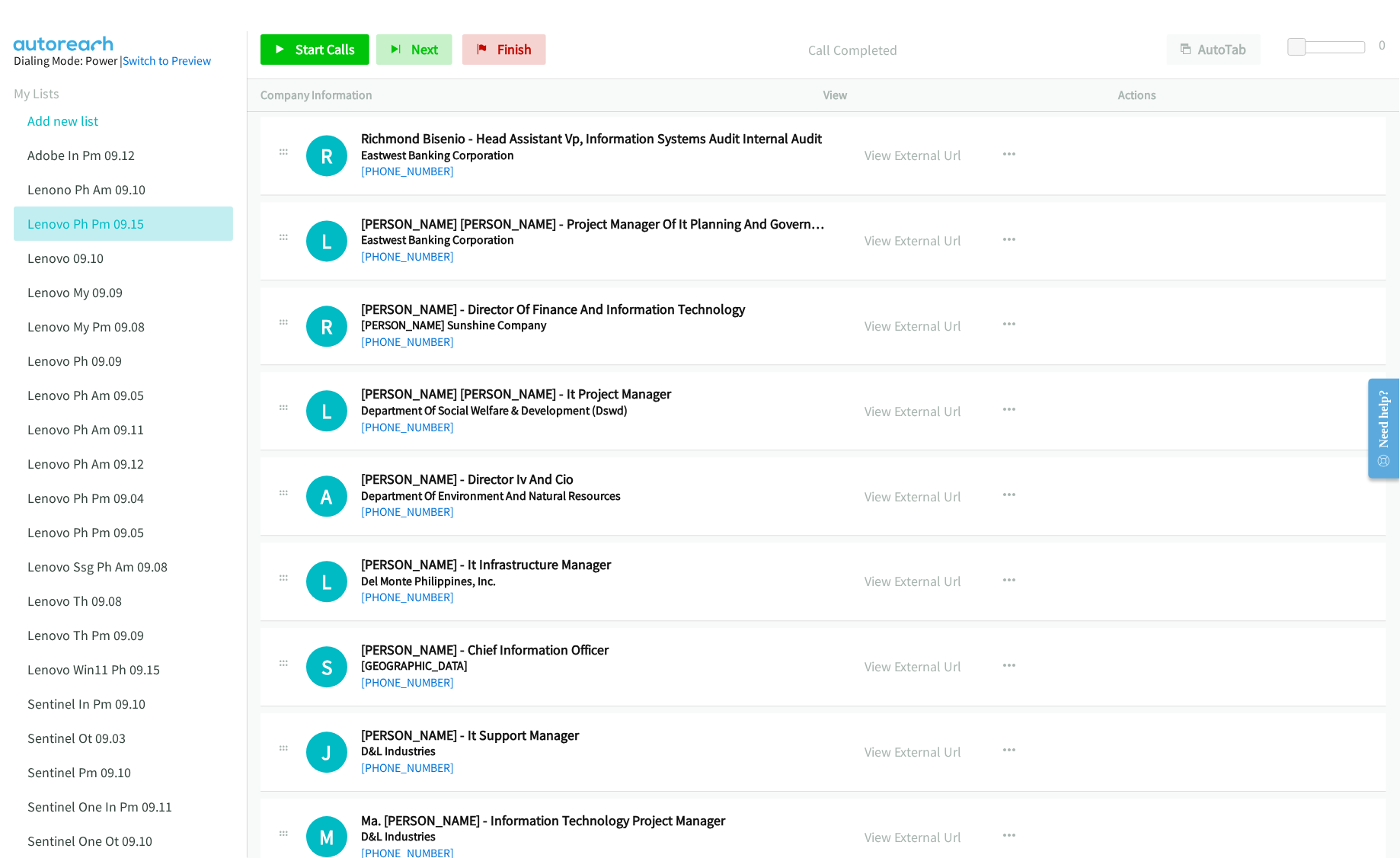
scroll to position [11681, 0]
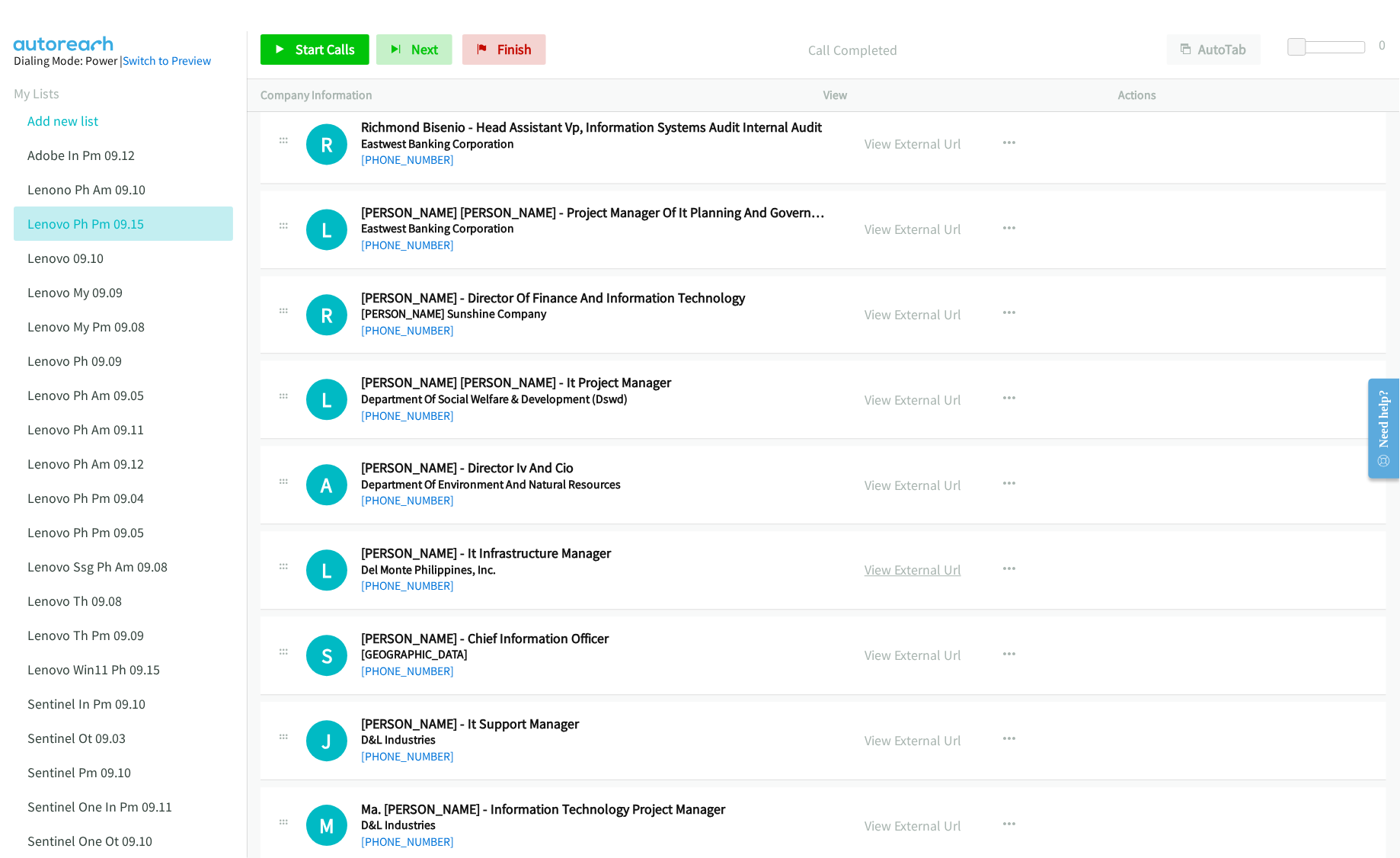
click at [892, 579] on link "View External Url" at bounding box center [913, 569] width 97 height 17
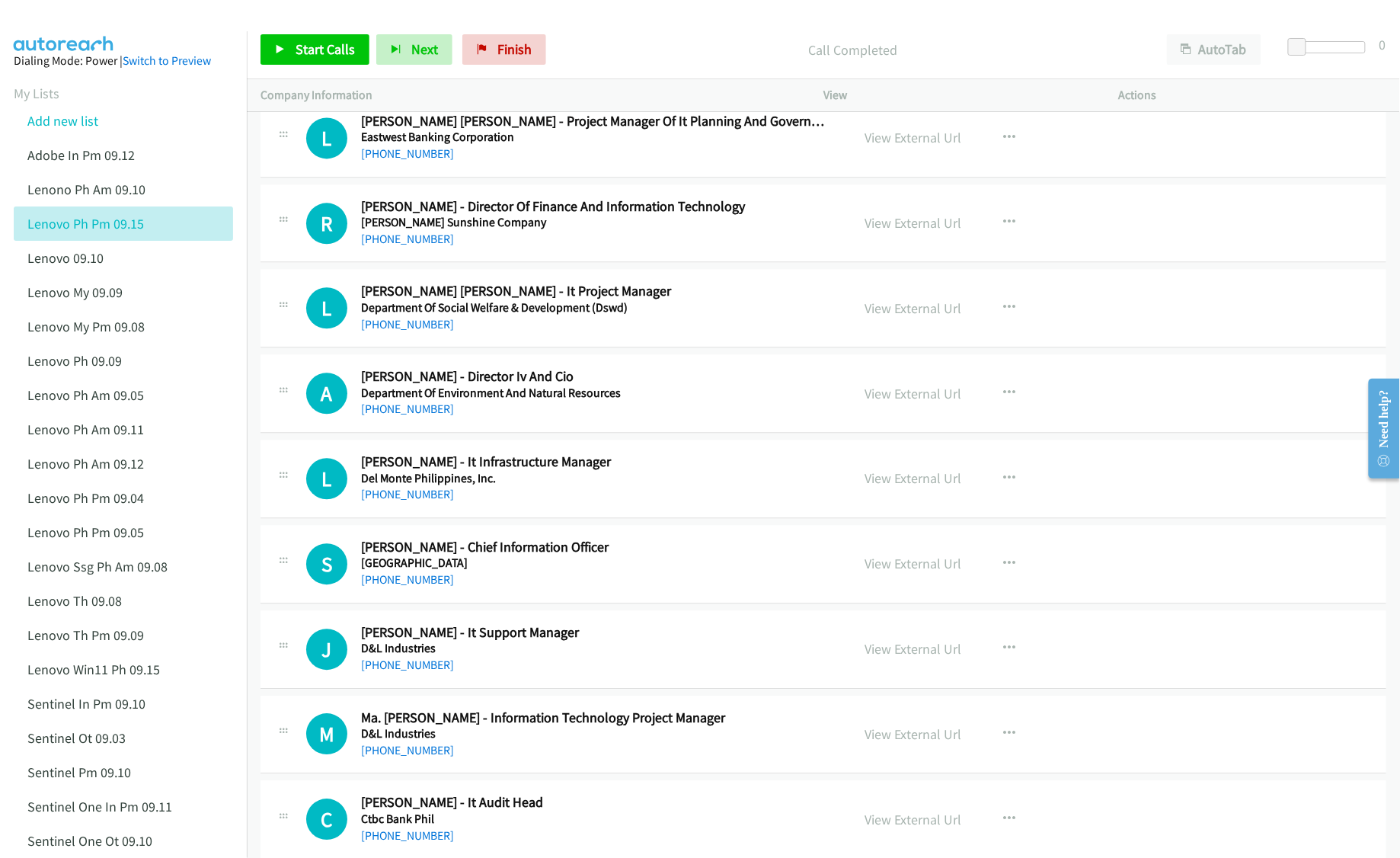
scroll to position [11782, 0]
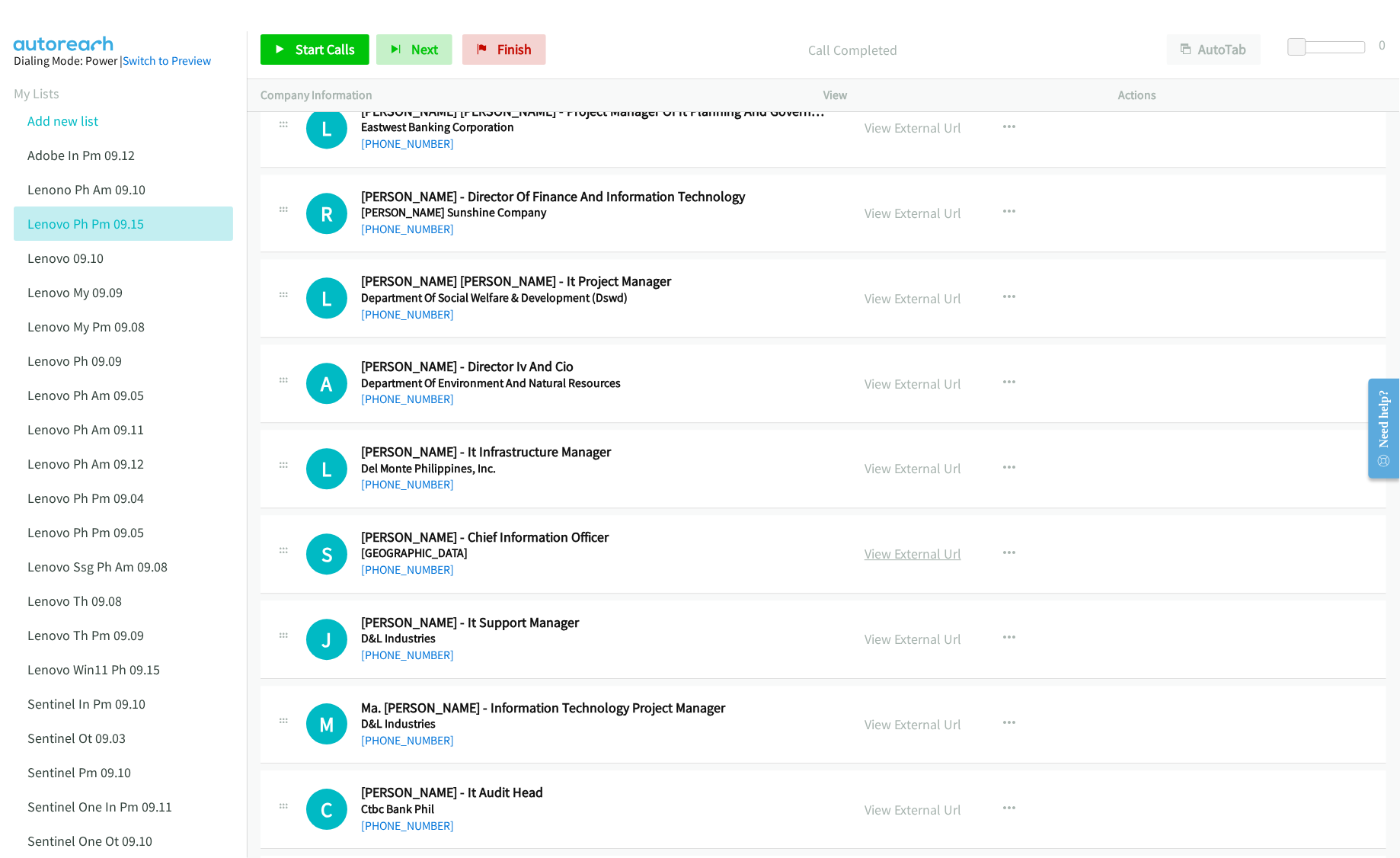
click at [893, 562] on link "View External Url" at bounding box center [913, 554] width 97 height 17
click at [894, 648] on link "View External Url" at bounding box center [913, 638] width 97 height 17
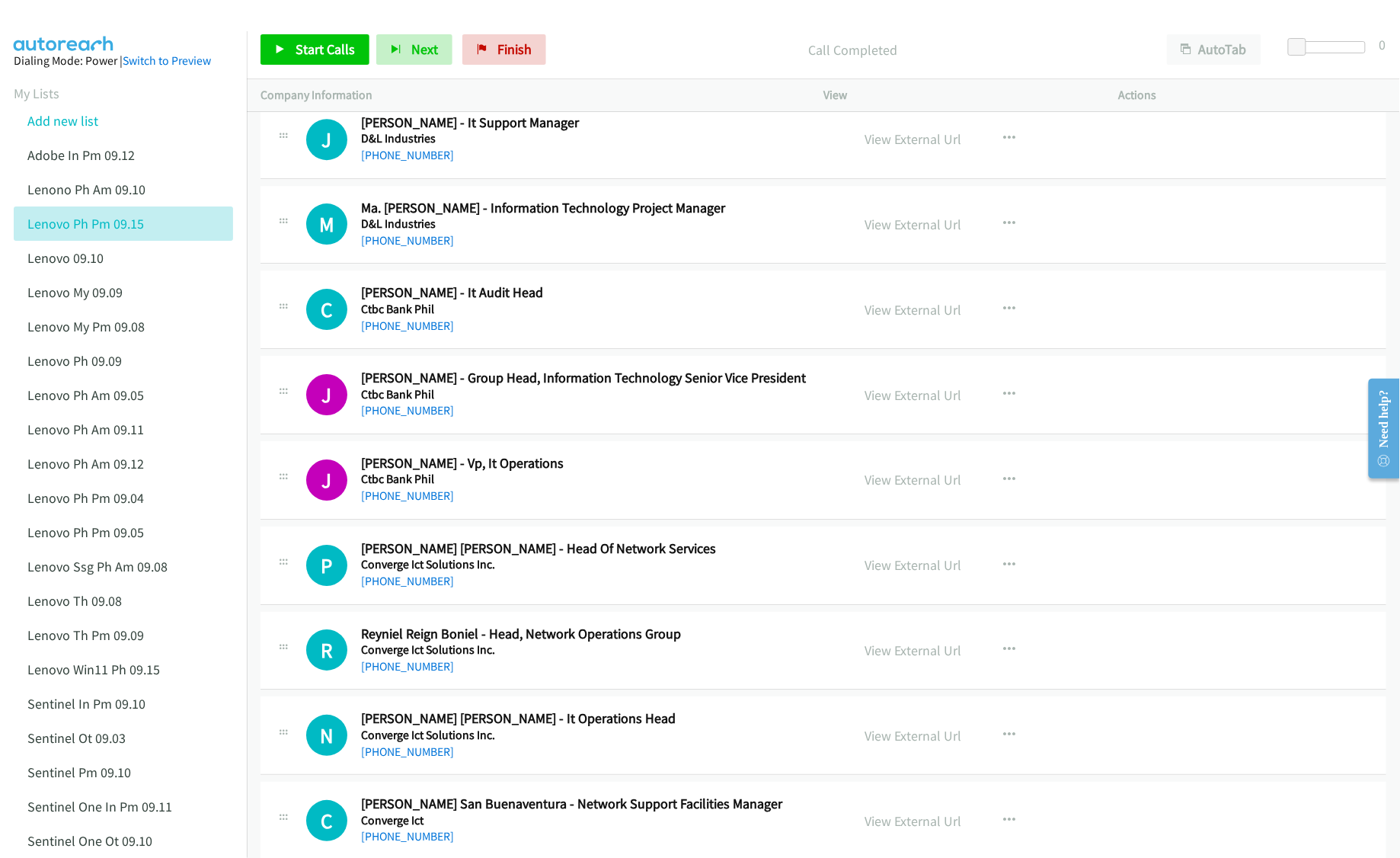
scroll to position [12291, 0]
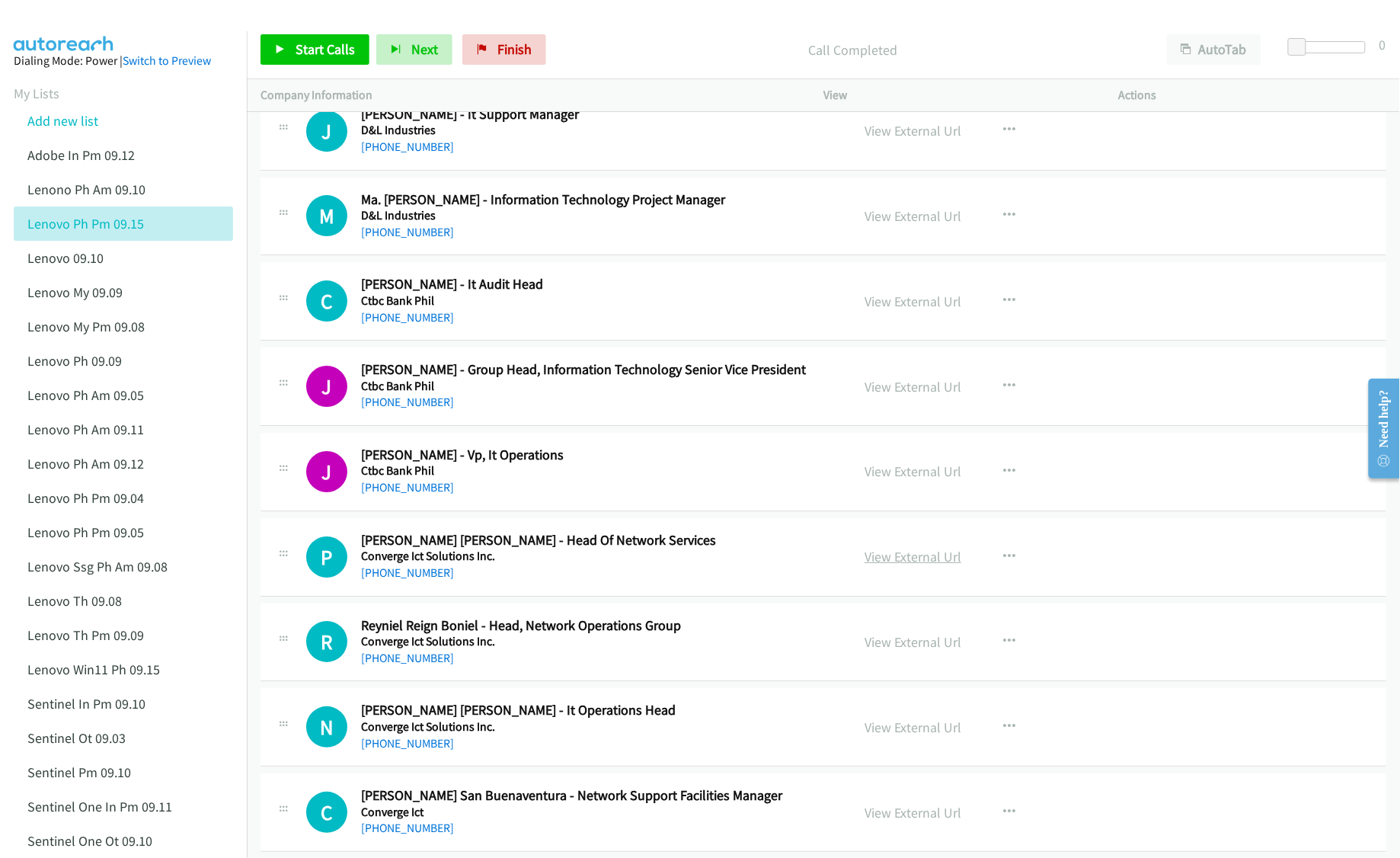
click at [897, 566] on link "View External Url" at bounding box center [913, 556] width 97 height 17
click at [898, 650] on link "View External Url" at bounding box center [913, 642] width 97 height 17
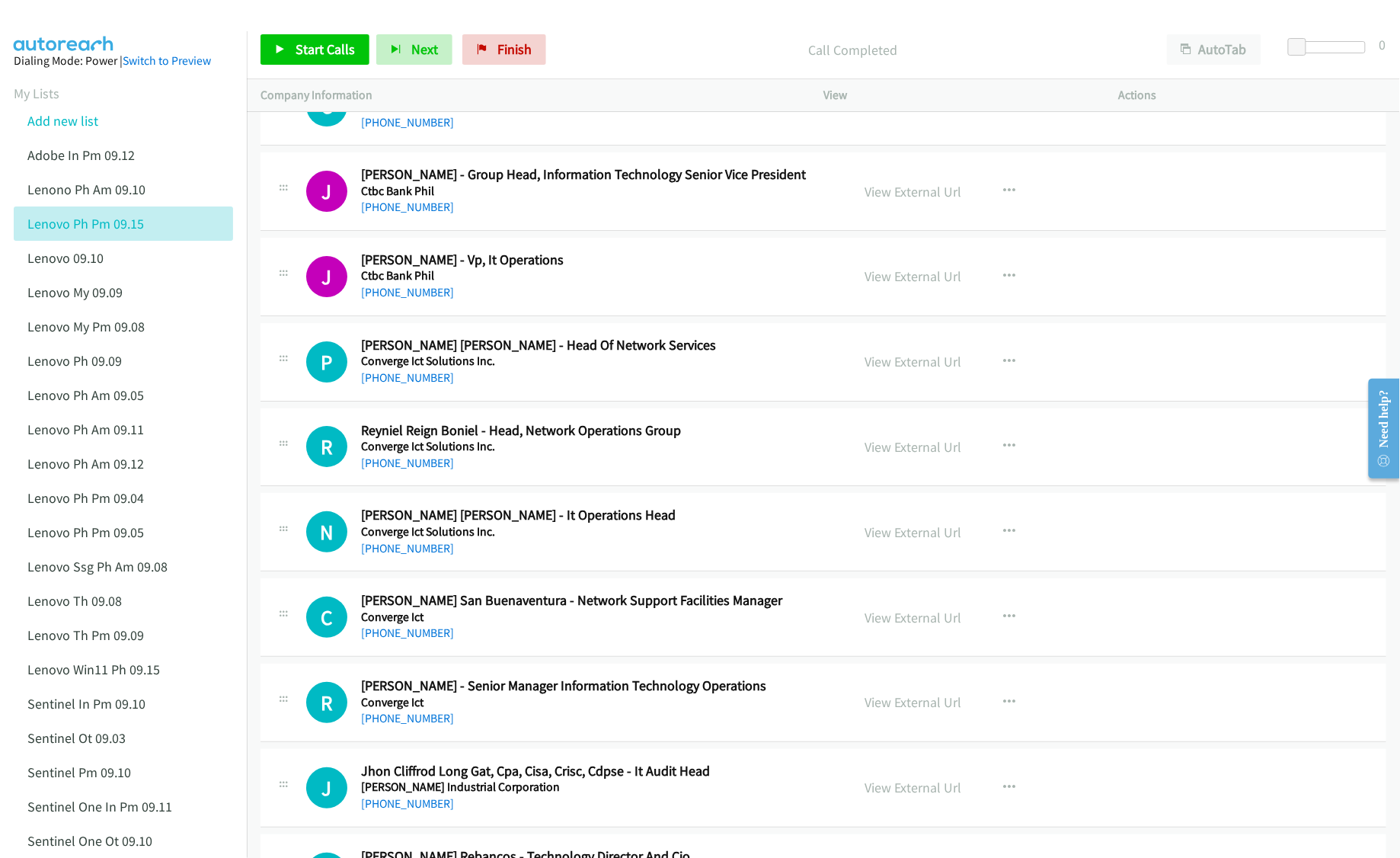
scroll to position [12494, 0]
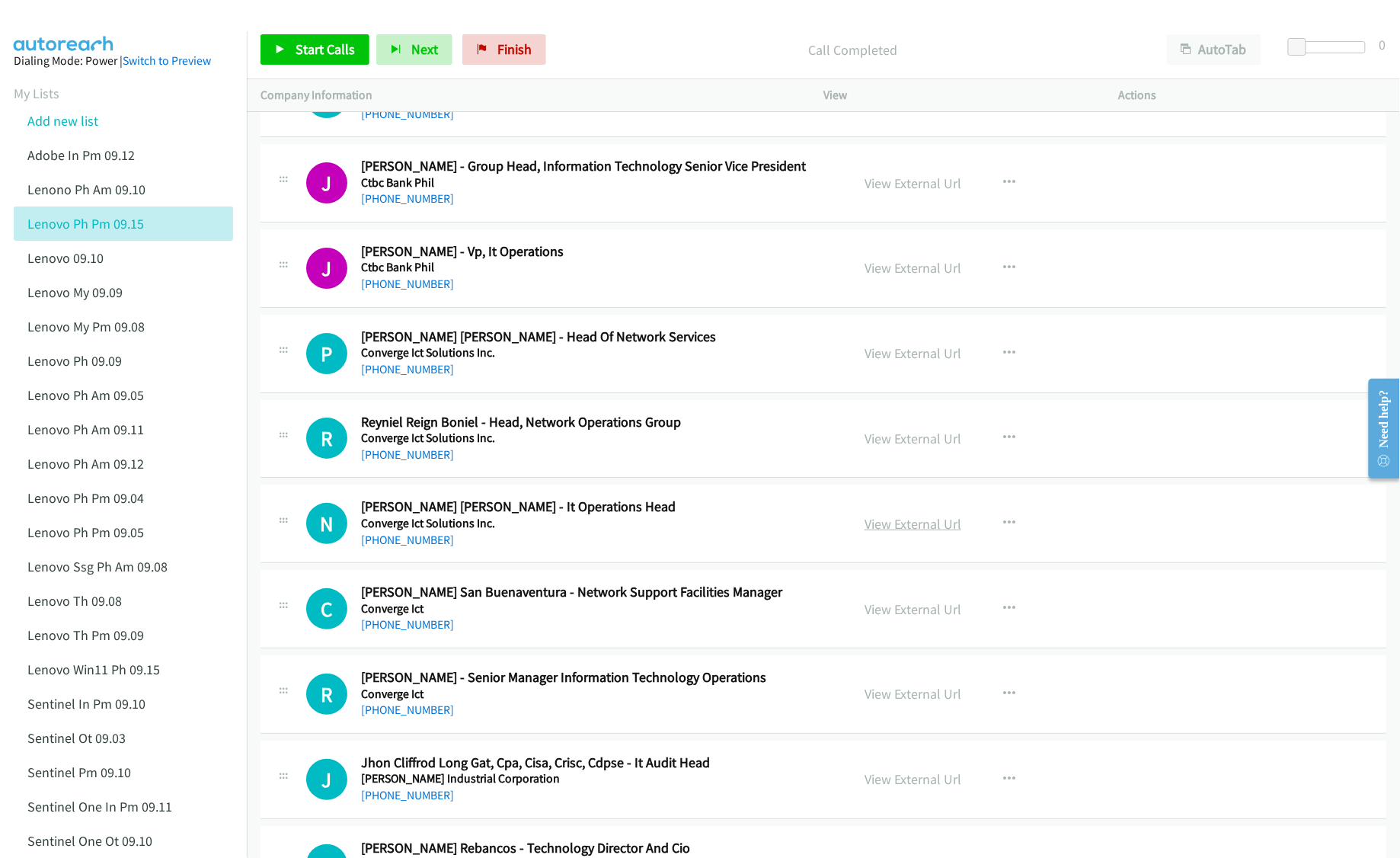
click at [921, 533] on link "View External Url" at bounding box center [913, 523] width 97 height 17
click at [894, 618] on link "View External Url" at bounding box center [913, 609] width 97 height 17
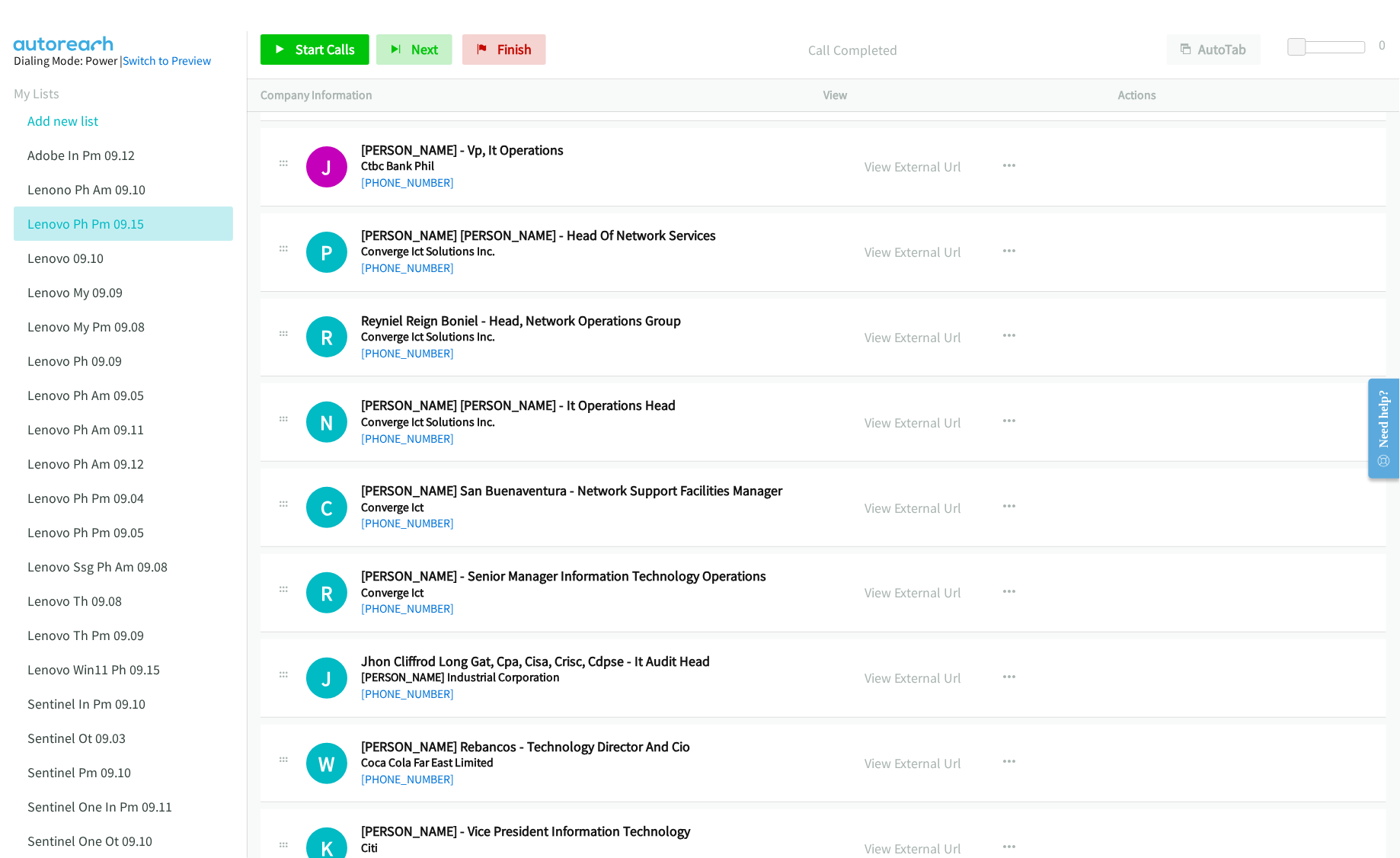
scroll to position [12696, 0]
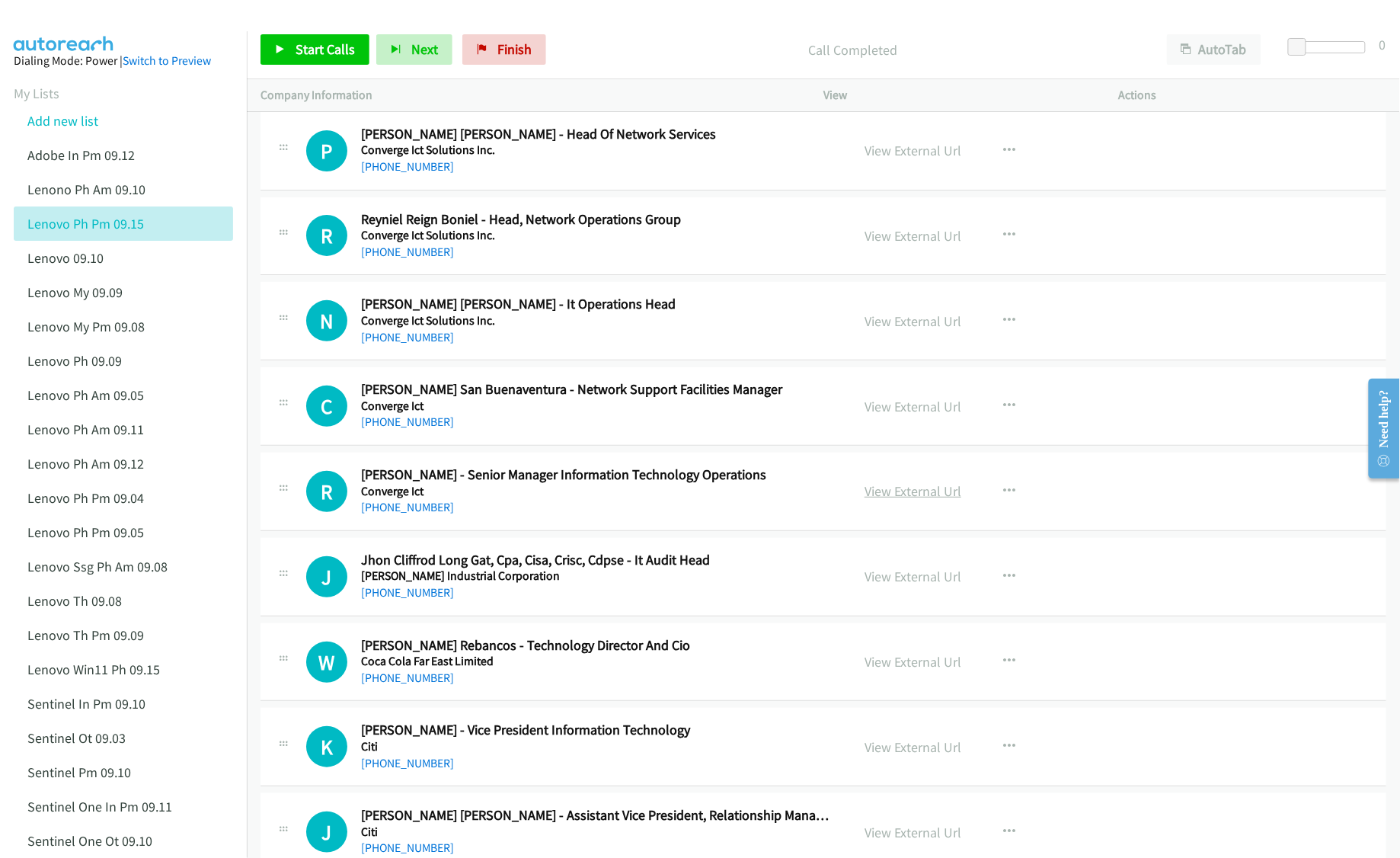
click at [911, 500] on link "View External Url" at bounding box center [913, 491] width 97 height 17
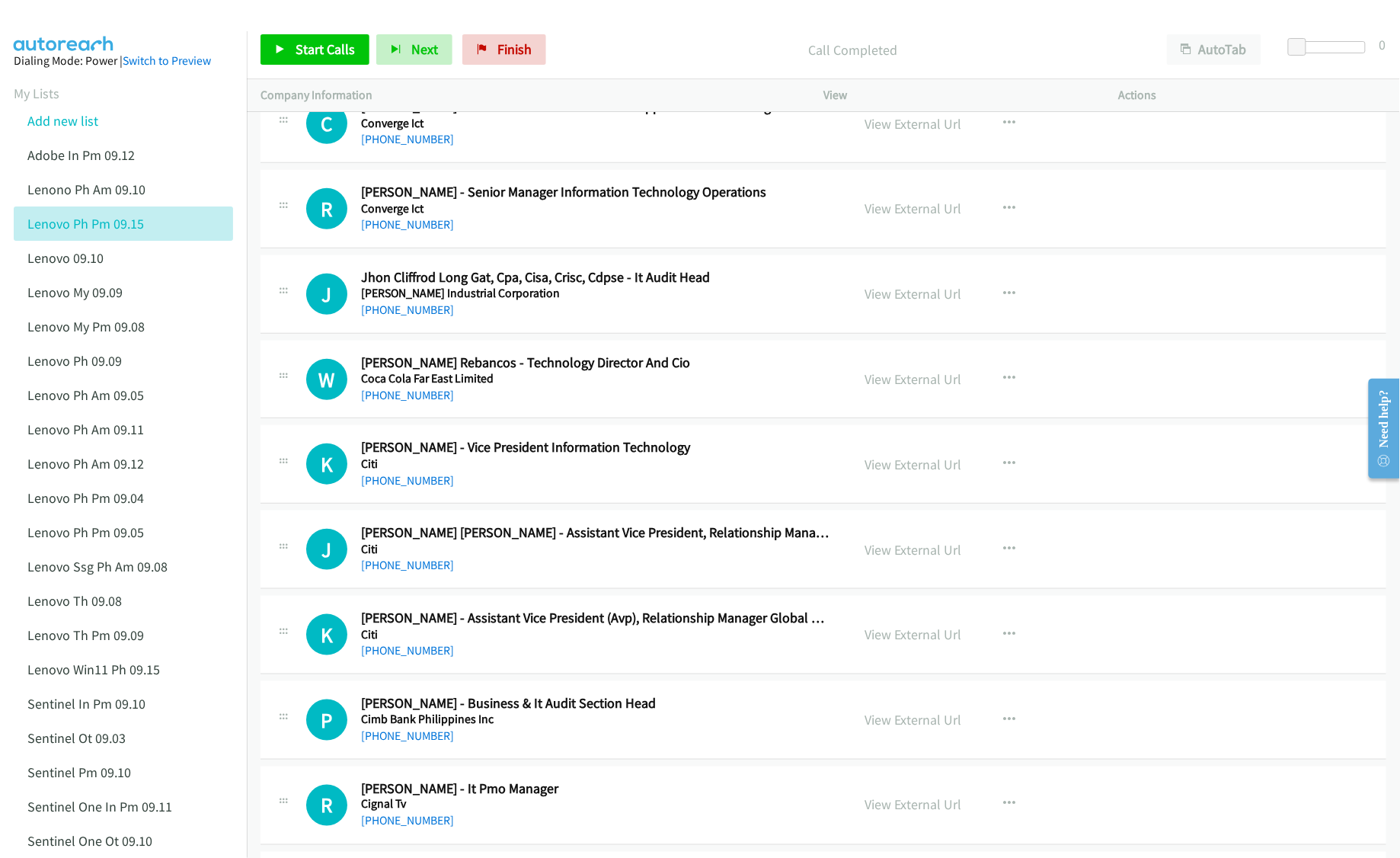
scroll to position [12900, 0]
